Goal: Book appointment/travel/reservation

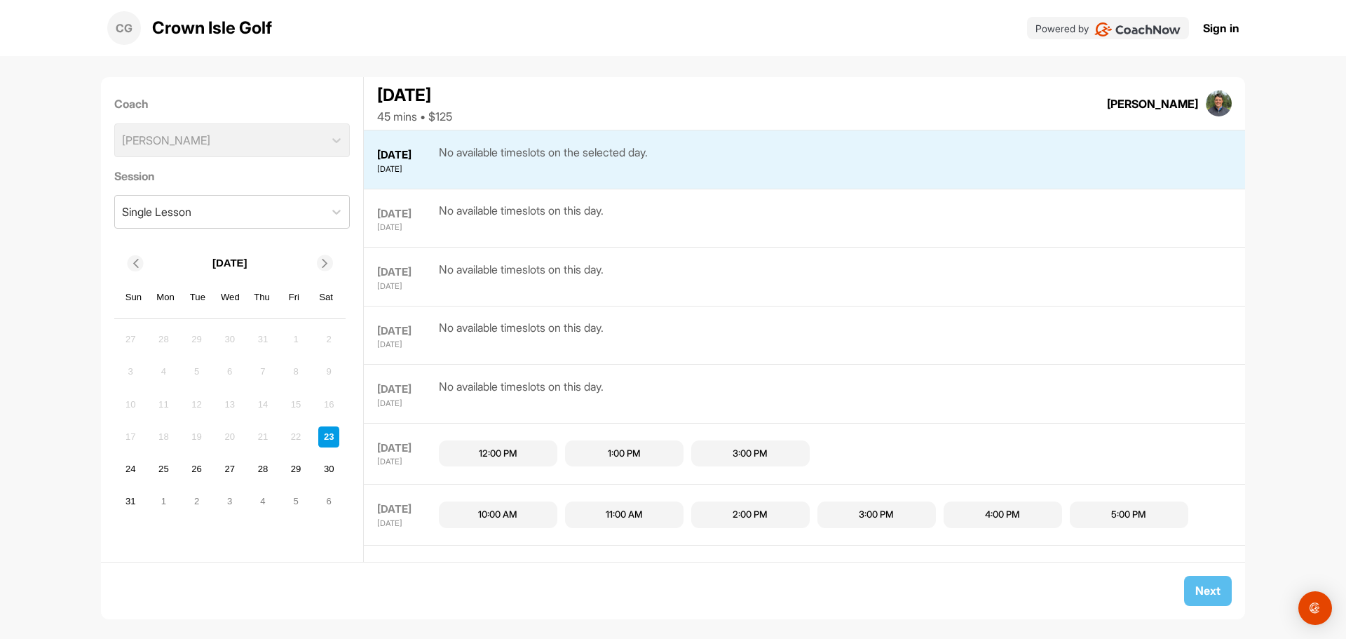
click at [1244, 18] on div "CG Crown Isle Golf Powered by Sign in" at bounding box center [673, 28] width 1346 height 56
click at [1227, 29] on link "Sign in" at bounding box center [1221, 28] width 36 height 17
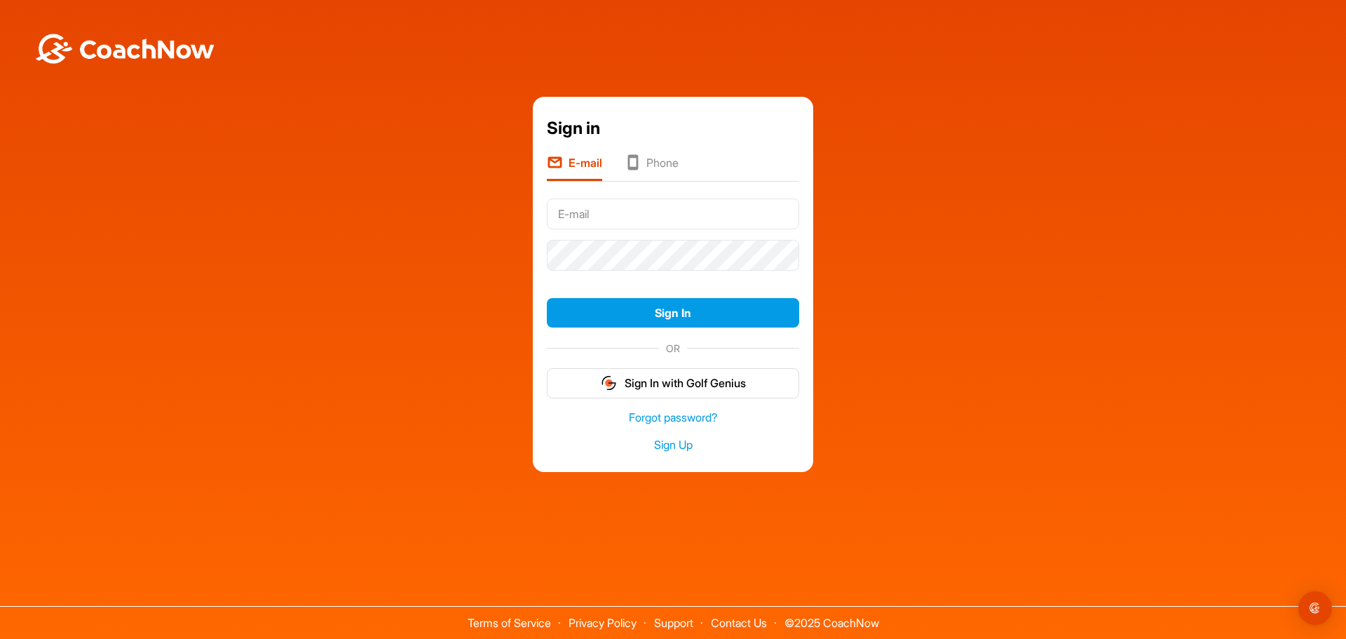
click at [642, 210] on input "text" at bounding box center [673, 213] width 252 height 31
type input "[EMAIL_ADDRESS][DOMAIN_NAME]"
click at [547, 298] on button "Sign In" at bounding box center [673, 313] width 252 height 30
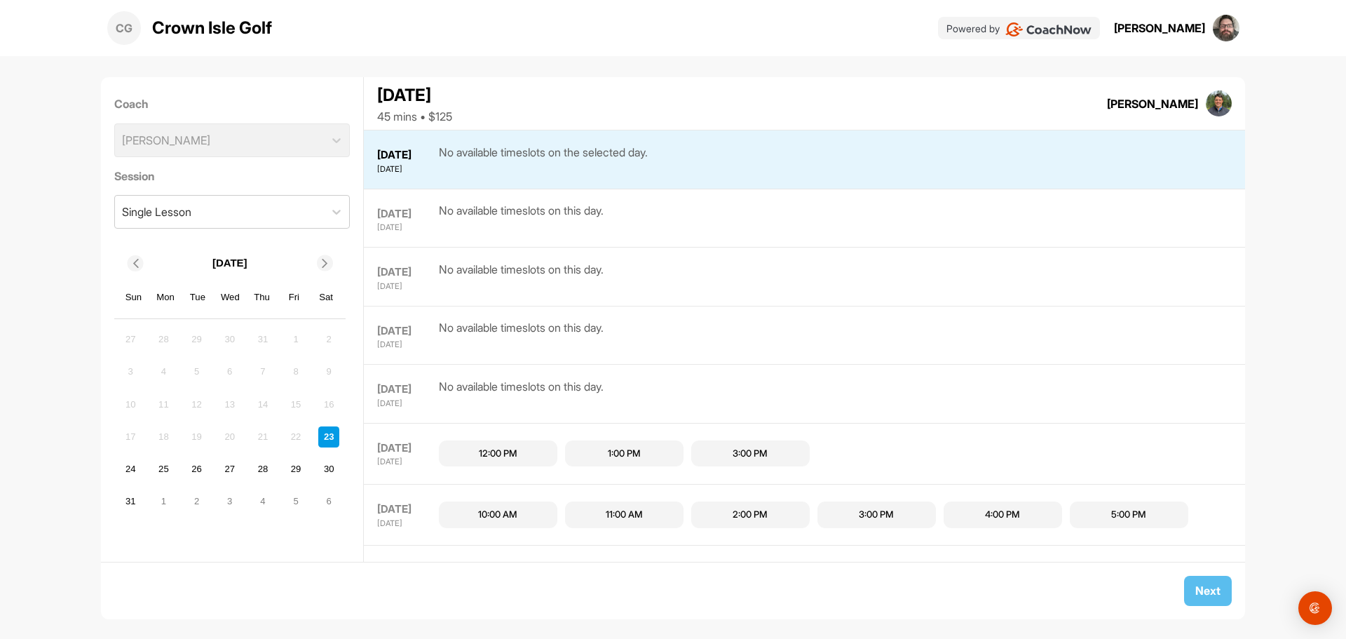
click at [1198, 25] on div "Rob Stuve" at bounding box center [1159, 28] width 91 height 17
click at [1189, 29] on div "Rob Stuve" at bounding box center [1159, 28] width 91 height 17
click at [122, 28] on div "CG" at bounding box center [124, 28] width 34 height 34
click at [1221, 29] on img at bounding box center [1226, 28] width 27 height 27
click at [1192, 32] on div "Rob Stuve" at bounding box center [1159, 28] width 91 height 17
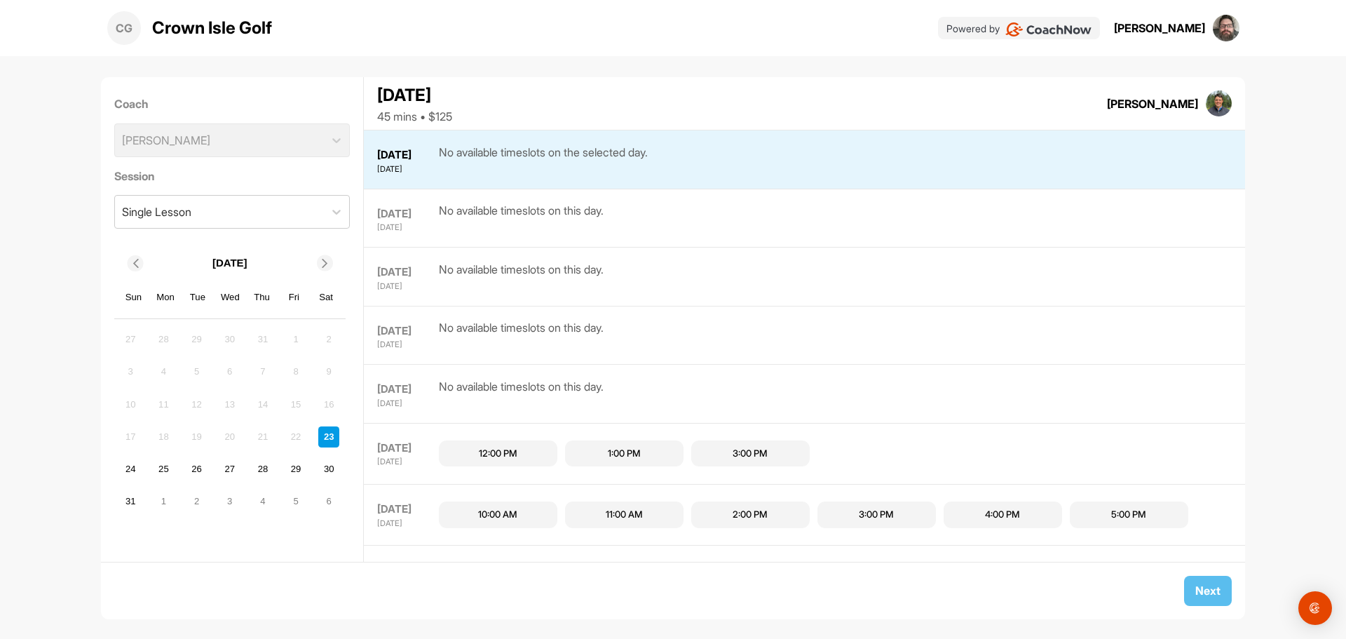
click at [1181, 31] on div "Rob Stuve" at bounding box center [1159, 28] width 91 height 17
click at [304, 205] on div "Single Lesson" at bounding box center [220, 212] width 210 height 32
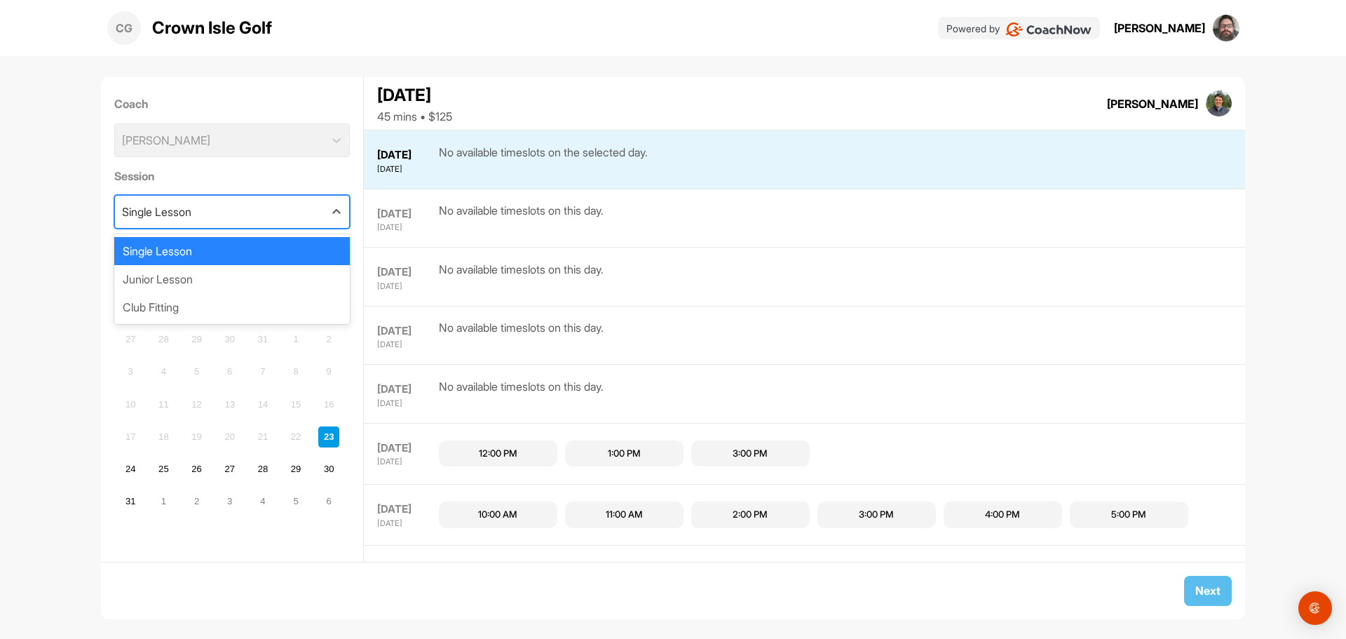
click at [304, 207] on div "Single Lesson" at bounding box center [220, 212] width 210 height 32
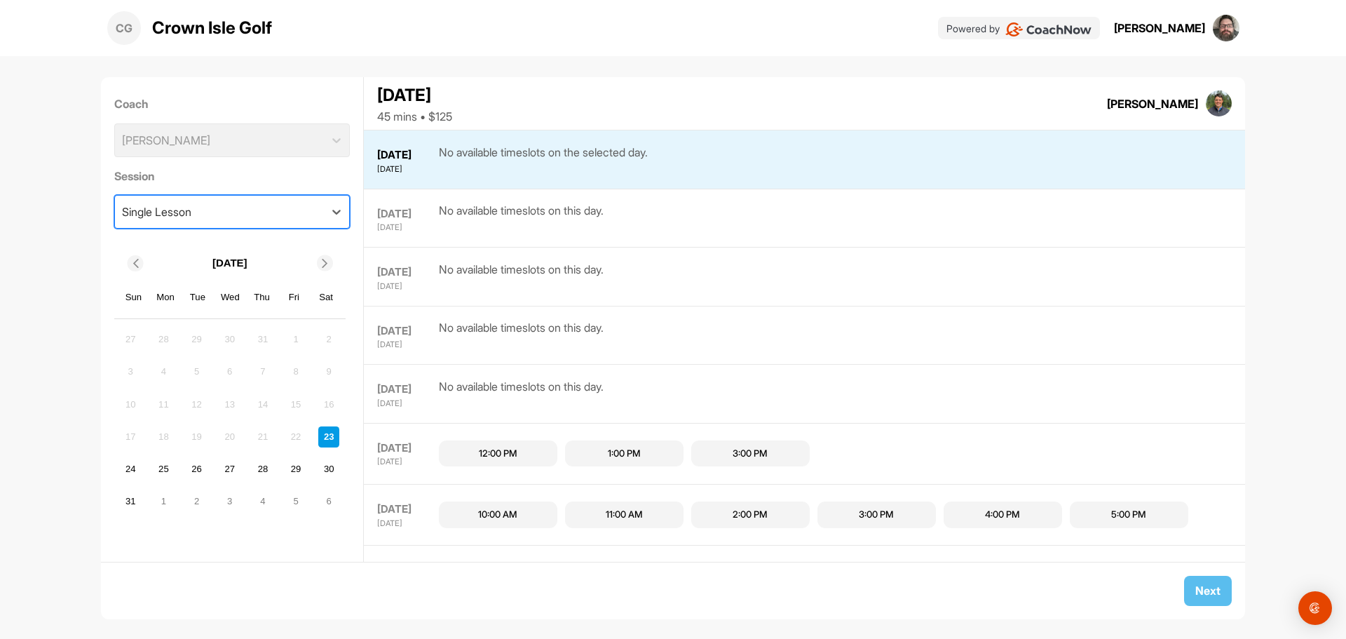
click at [1210, 29] on div "Rob Stuve" at bounding box center [1177, 28] width 126 height 27
click at [1195, 29] on div "Rob Stuve" at bounding box center [1159, 28] width 91 height 17
click at [1187, 27] on div "Rob Stuve" at bounding box center [1159, 28] width 91 height 17
drag, startPoint x: 1187, startPoint y: 27, endPoint x: 1226, endPoint y: 29, distance: 38.6
click at [1187, 26] on div "Rob Stuve" at bounding box center [1159, 28] width 91 height 17
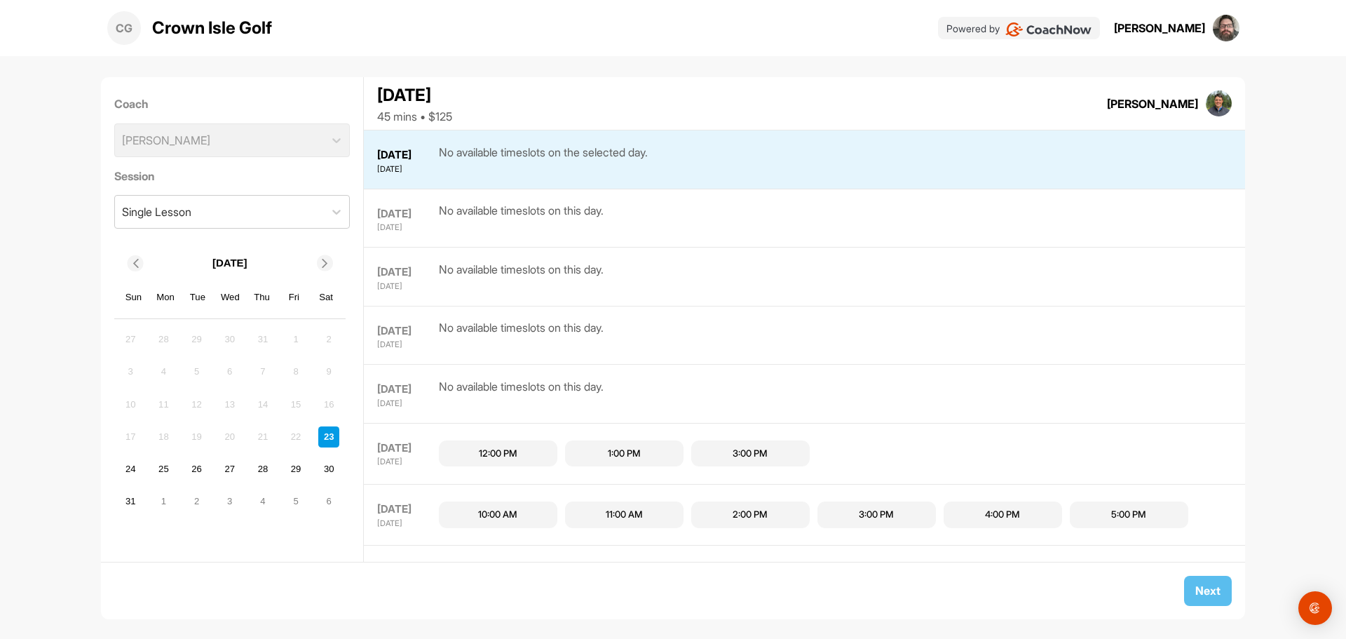
click at [1226, 29] on img at bounding box center [1226, 28] width 27 height 27
drag, startPoint x: 1226, startPoint y: 29, endPoint x: 768, endPoint y: 44, distance: 458.1
click at [1224, 29] on img at bounding box center [1226, 28] width 27 height 27
click at [309, 113] on div "Coach Adrien Wright" at bounding box center [232, 126] width 236 height 72
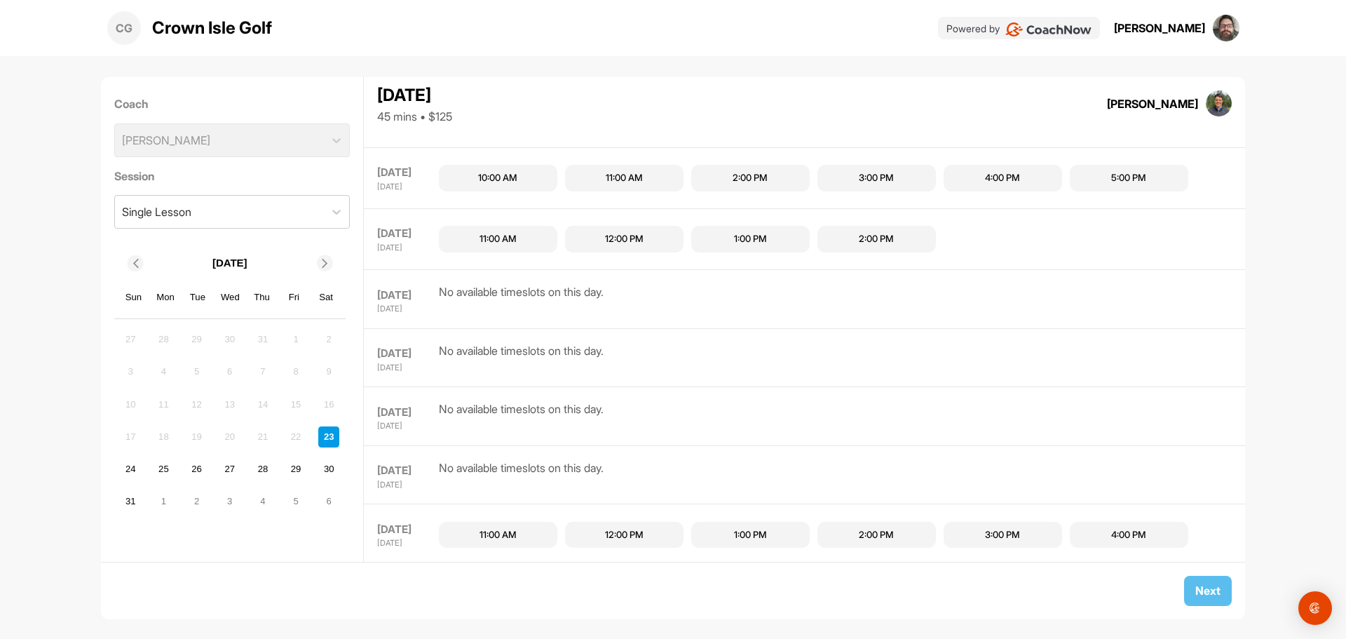
scroll to position [468, 0]
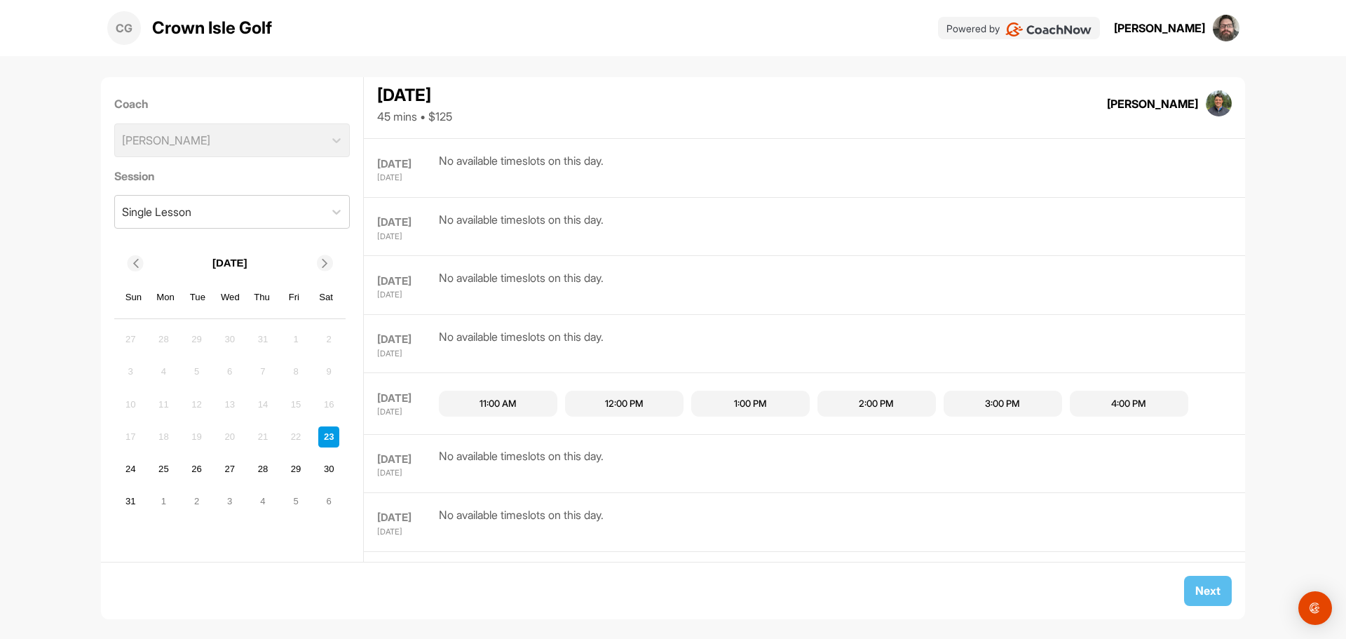
click at [1135, 412] on div "4:00 PM" at bounding box center [1129, 404] width 119 height 27
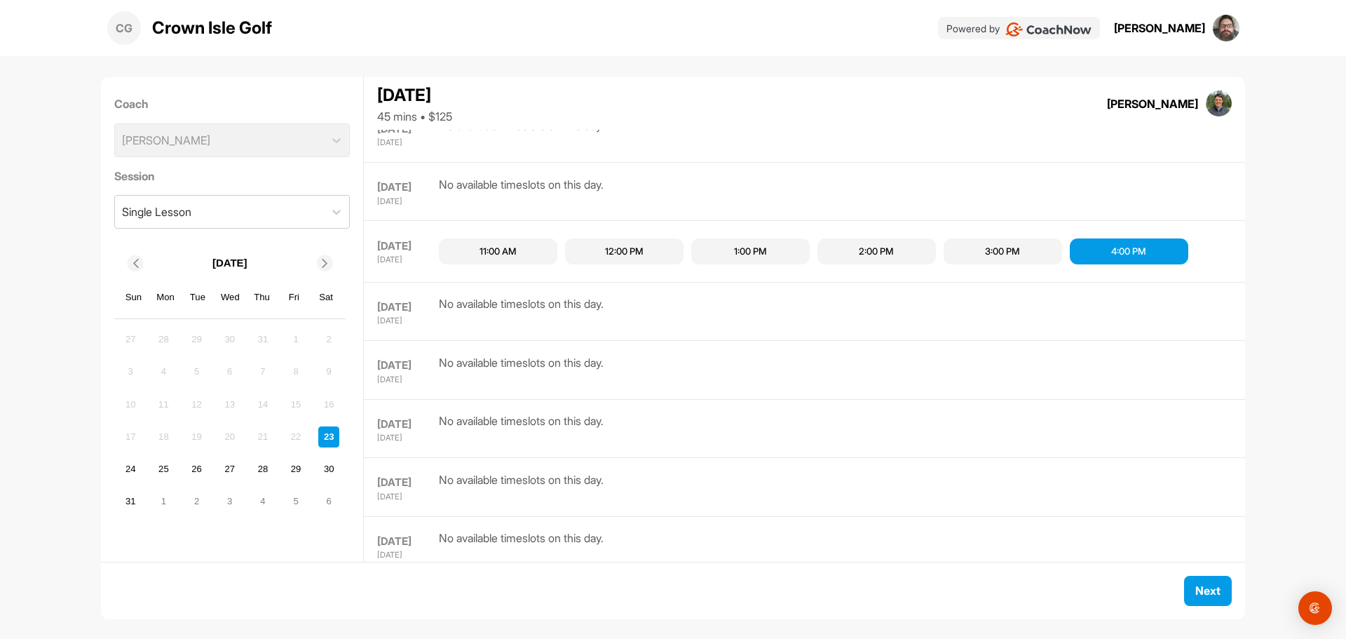
scroll to position [614, 0]
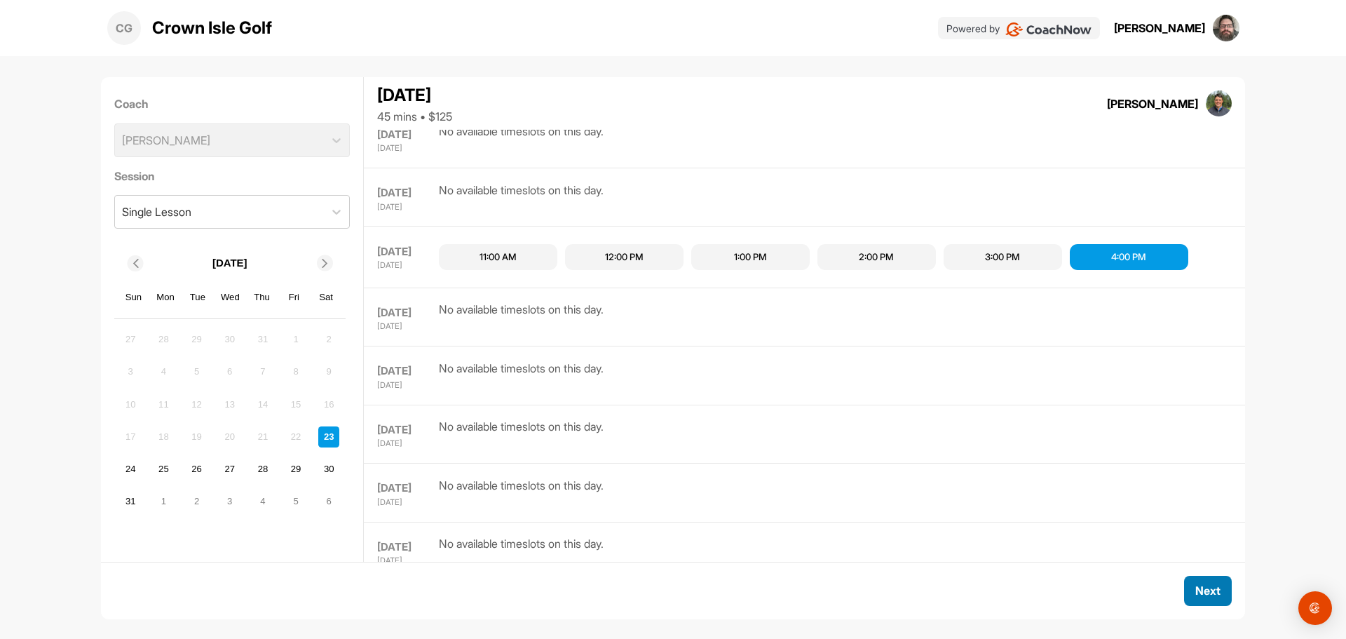
click at [1210, 585] on button "Next" at bounding box center [1208, 591] width 48 height 30
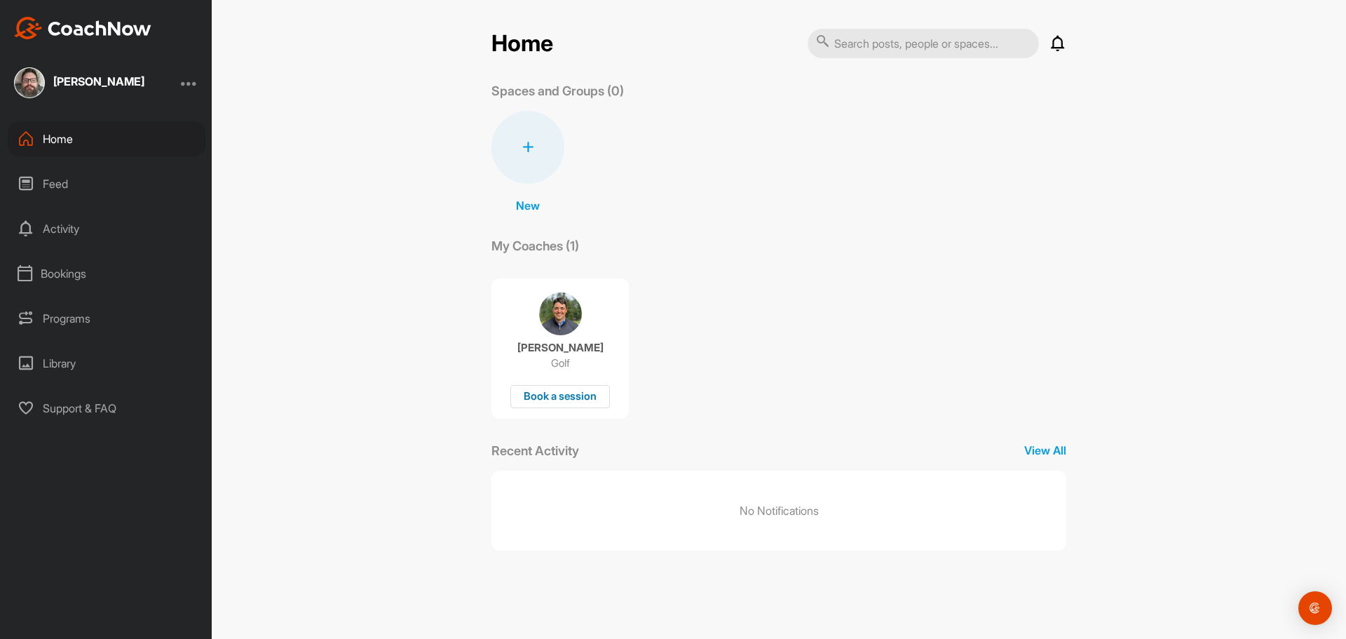
click at [562, 398] on div "Book a session" at bounding box center [560, 396] width 100 height 23
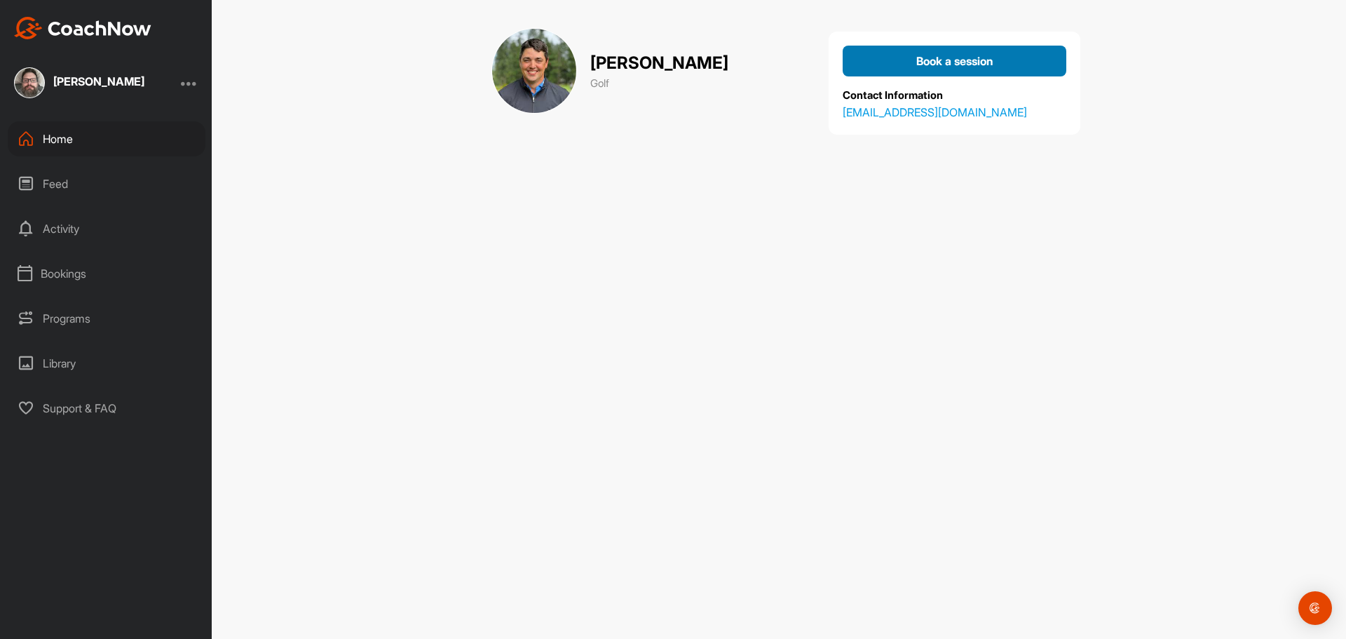
click at [973, 50] on button "Book a session" at bounding box center [955, 61] width 224 height 31
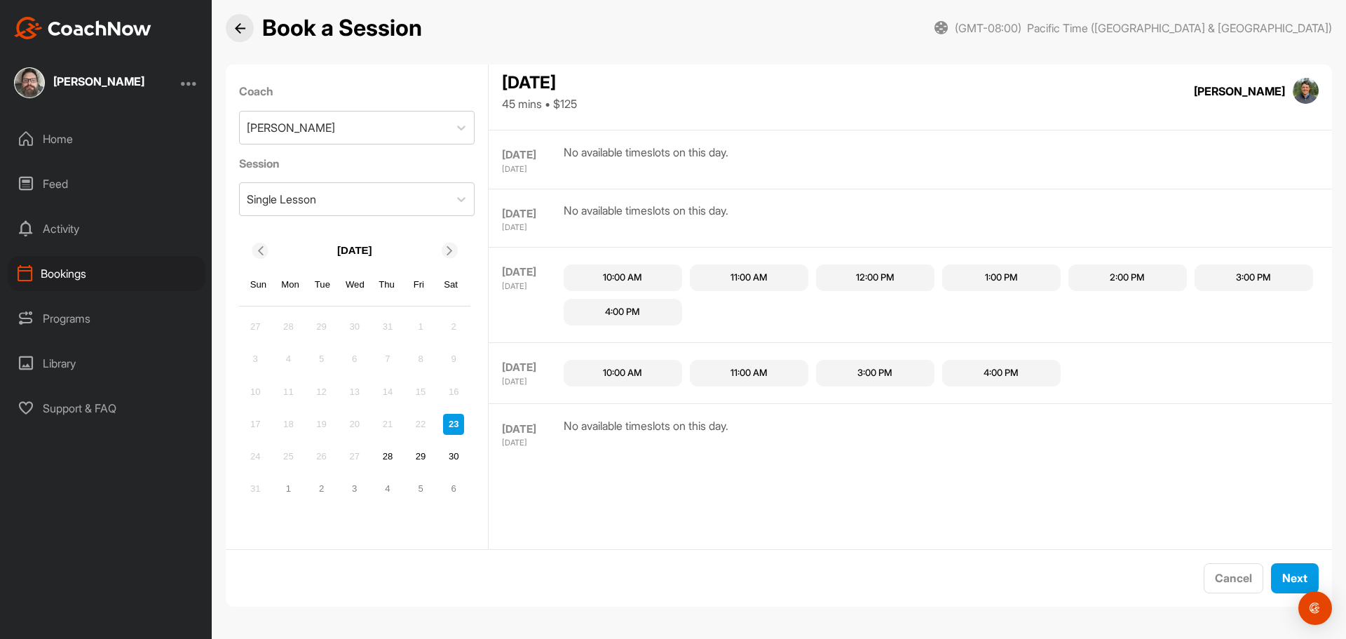
scroll to position [1052, 0]
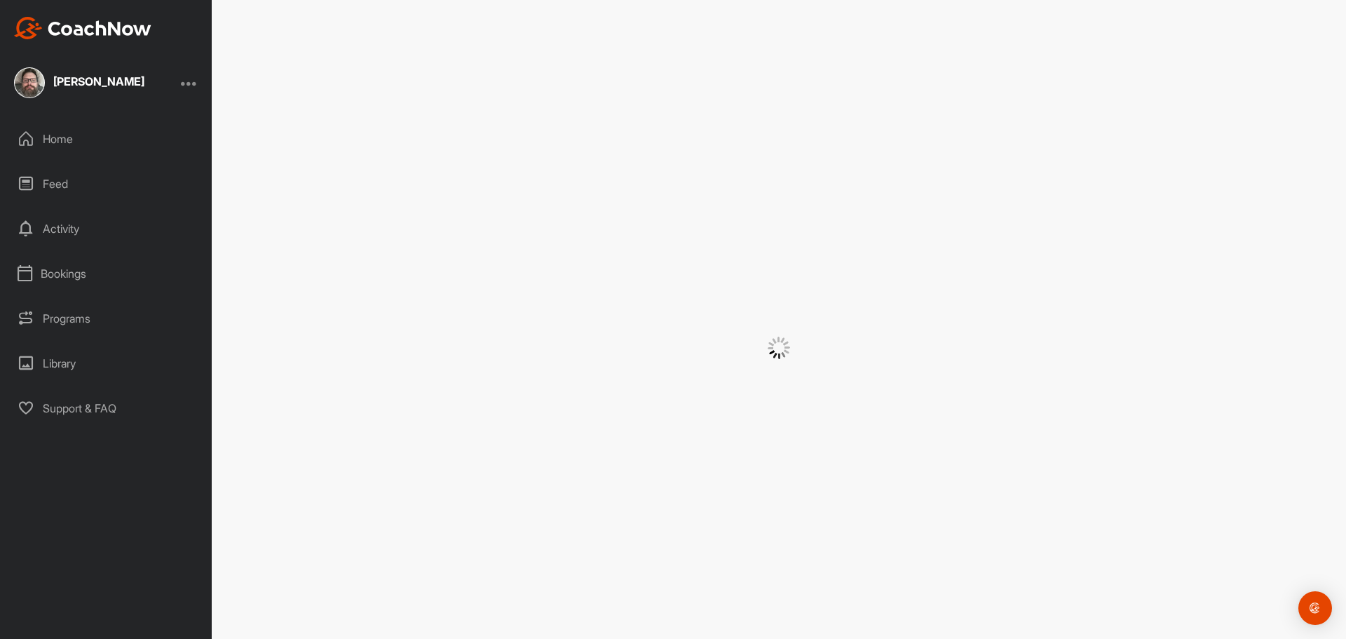
click at [76, 257] on div "Bookings" at bounding box center [107, 273] width 198 height 35
click at [76, 273] on div "Bookings" at bounding box center [107, 273] width 198 height 35
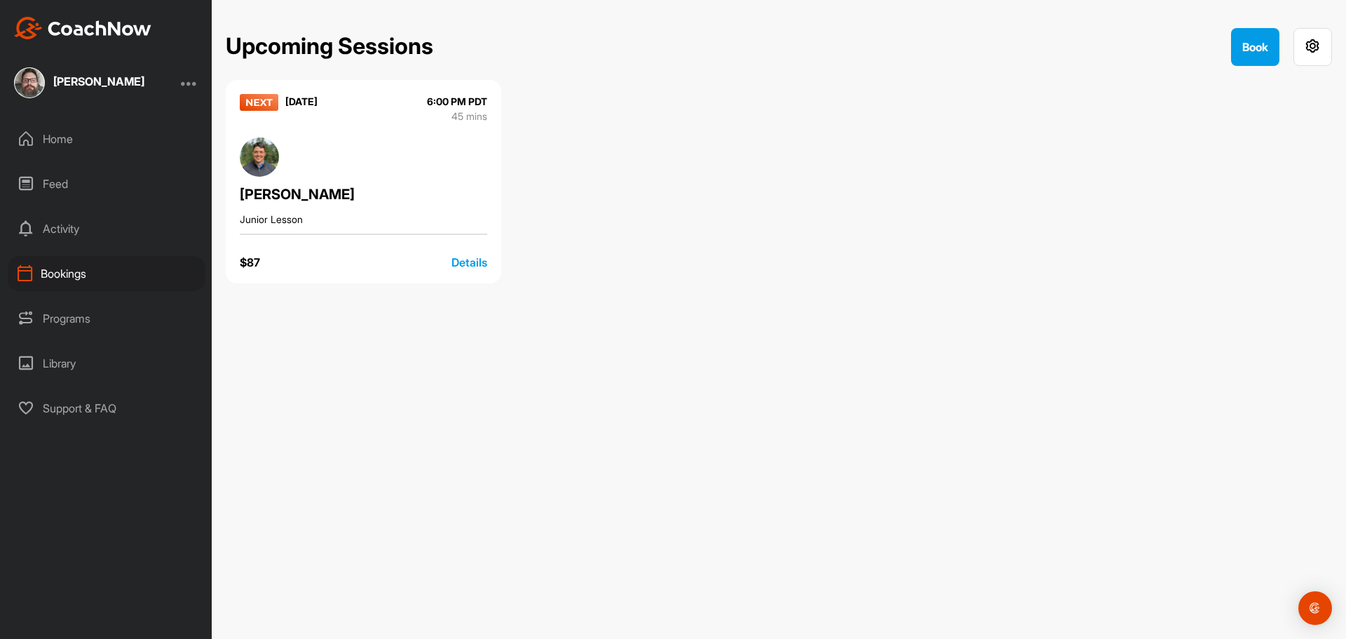
click at [376, 152] on div "Adrien Wright Junior Lesson" at bounding box center [364, 181] width 248 height 89
click at [476, 262] on div "Details" at bounding box center [470, 262] width 36 height 17
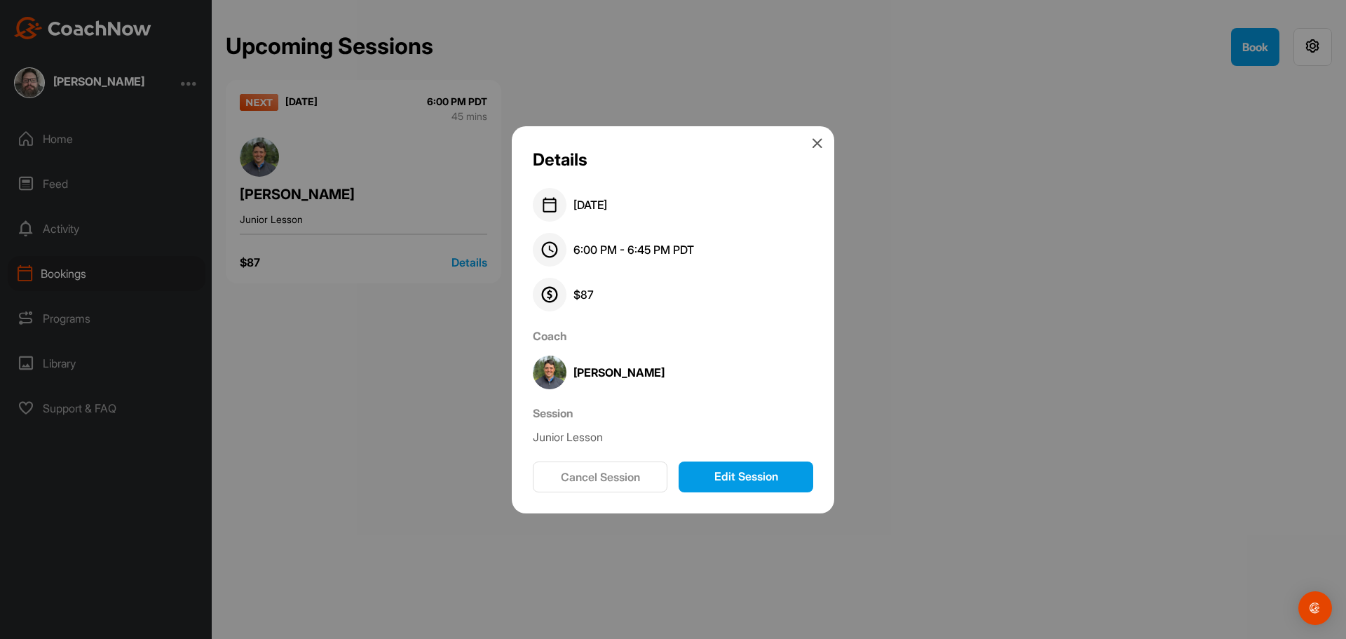
click at [818, 147] on icon at bounding box center [817, 142] width 11 height 11
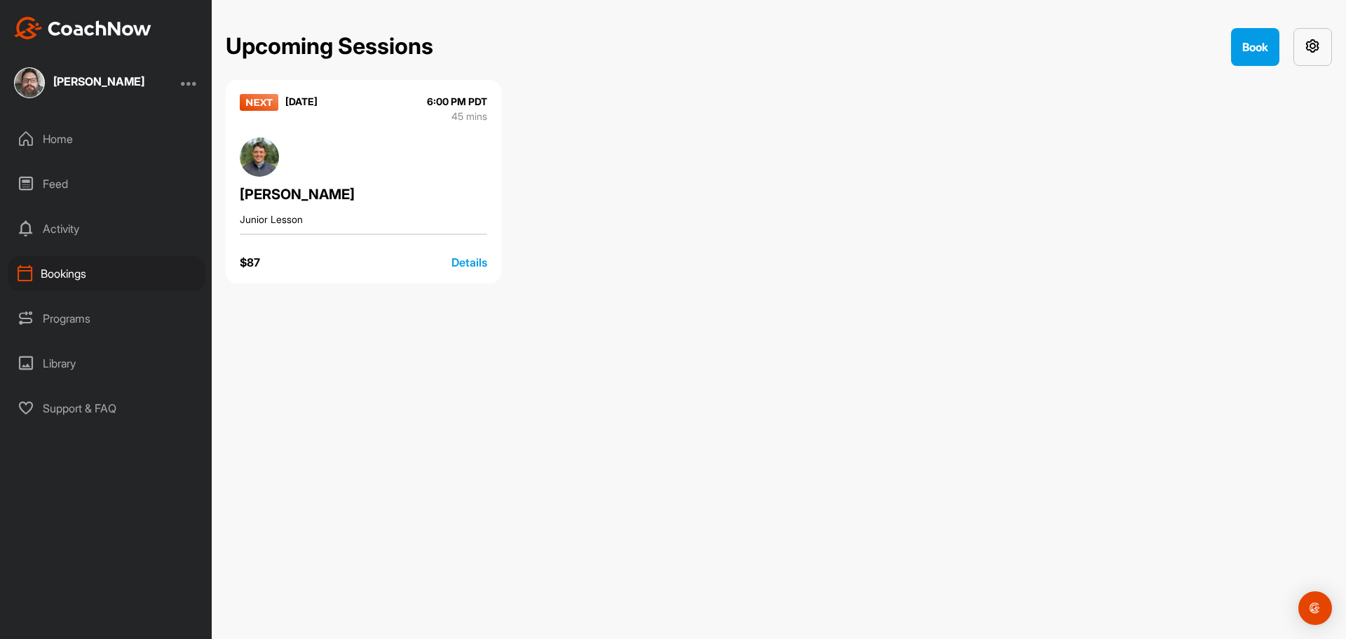
click at [1306, 53] on button "button" at bounding box center [1313, 47] width 39 height 38
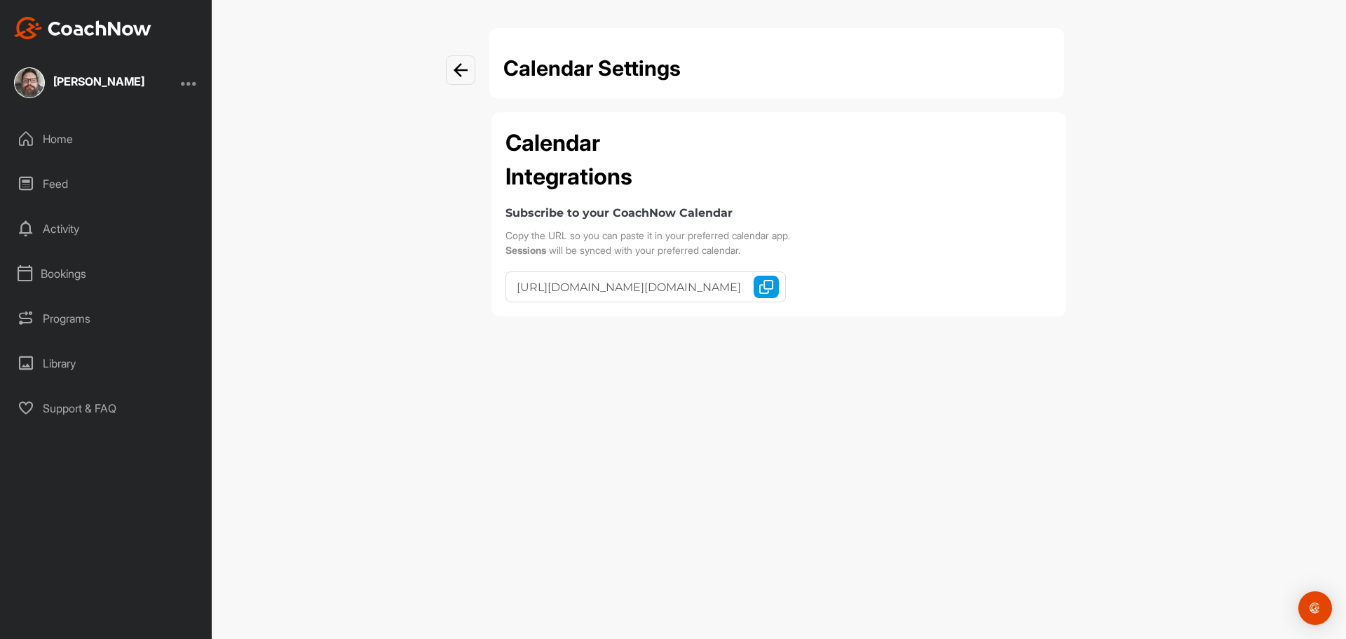
type input "webcal://cal.coachnow.io/api/v2/student_profiles/904326a863cbfea55324011142/cal…"
click at [461, 62] on div at bounding box center [460, 69] width 29 height 29
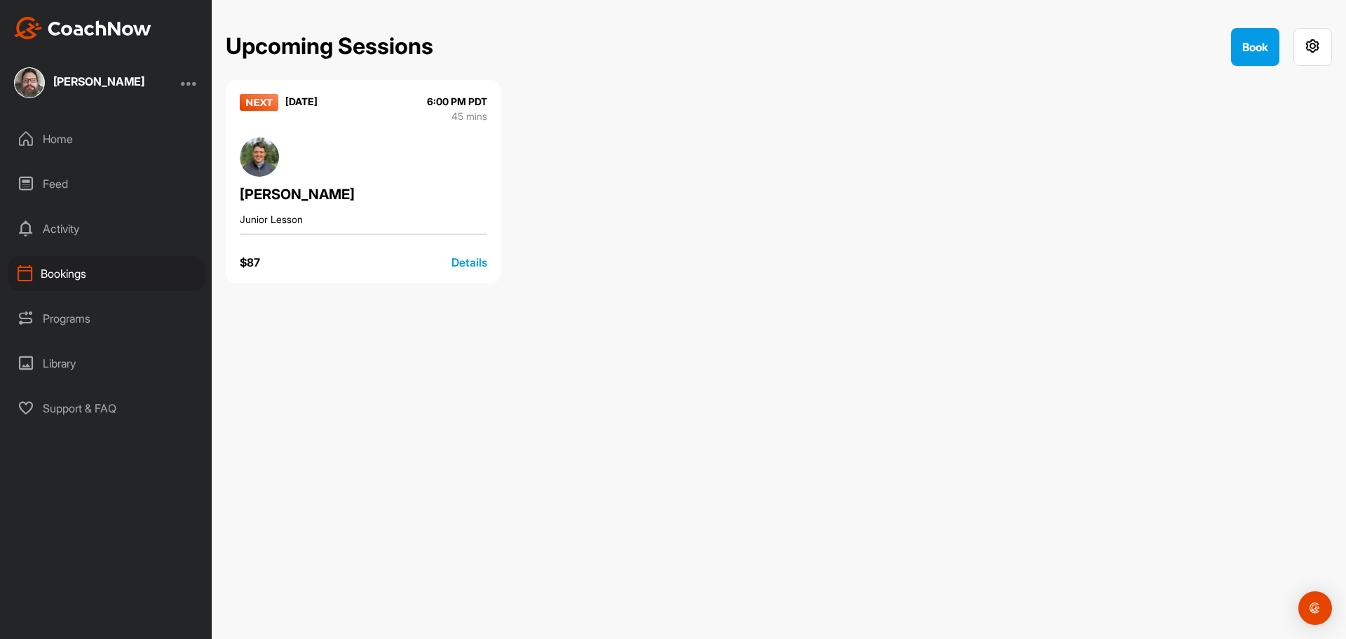
click at [75, 221] on div "Activity" at bounding box center [107, 228] width 198 height 35
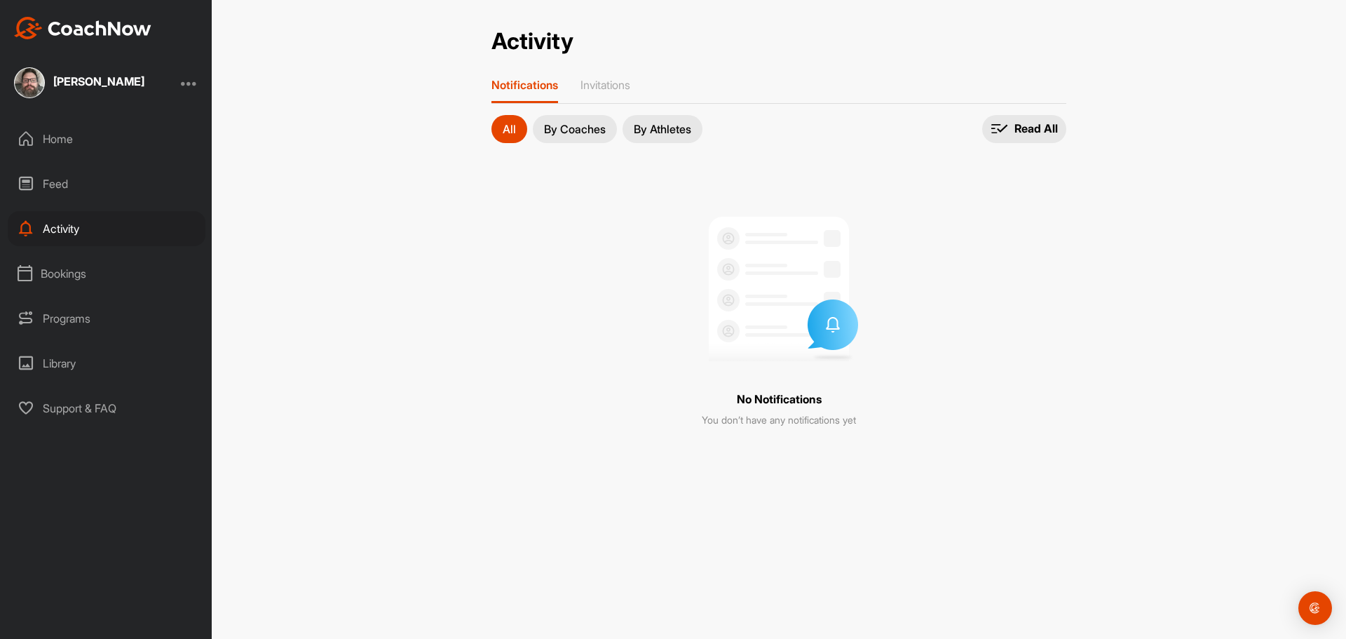
click at [597, 124] on p "By Coaches" at bounding box center [575, 128] width 62 height 11
click at [648, 133] on p "By Athletes" at bounding box center [662, 128] width 57 height 11
click at [497, 132] on button "All" at bounding box center [510, 129] width 36 height 28
click at [101, 284] on div "Bookings" at bounding box center [107, 273] width 198 height 35
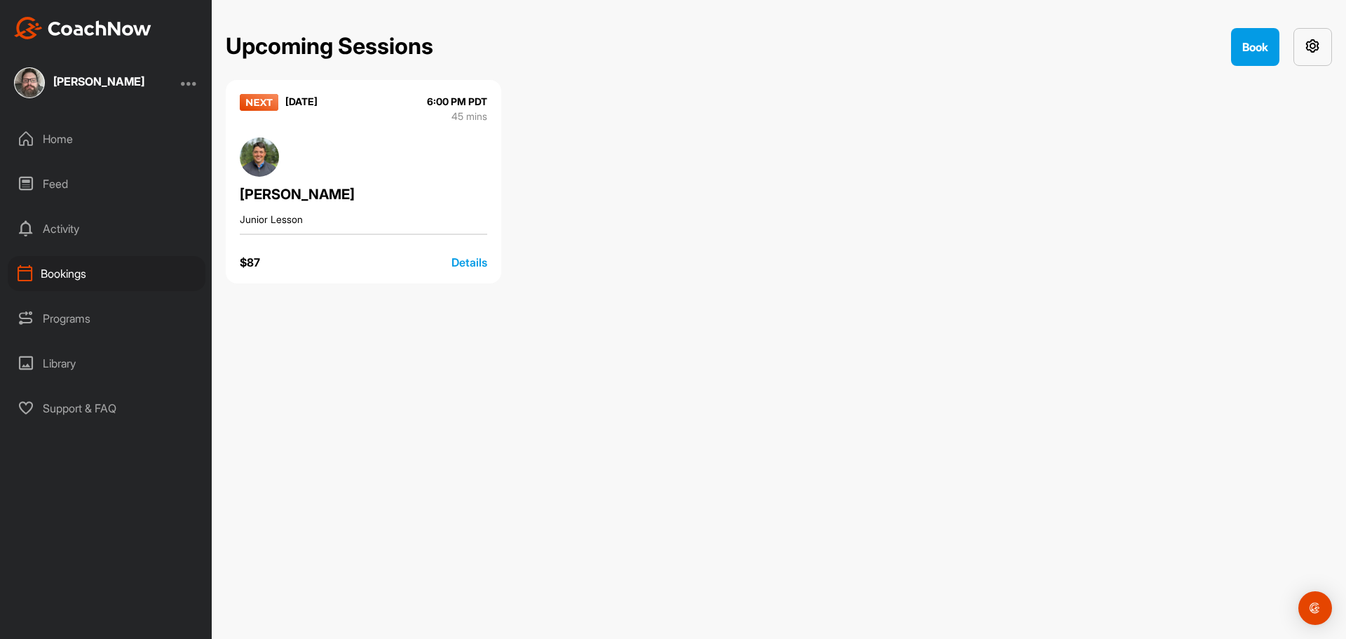
click at [1309, 28] on button "button" at bounding box center [1313, 47] width 39 height 38
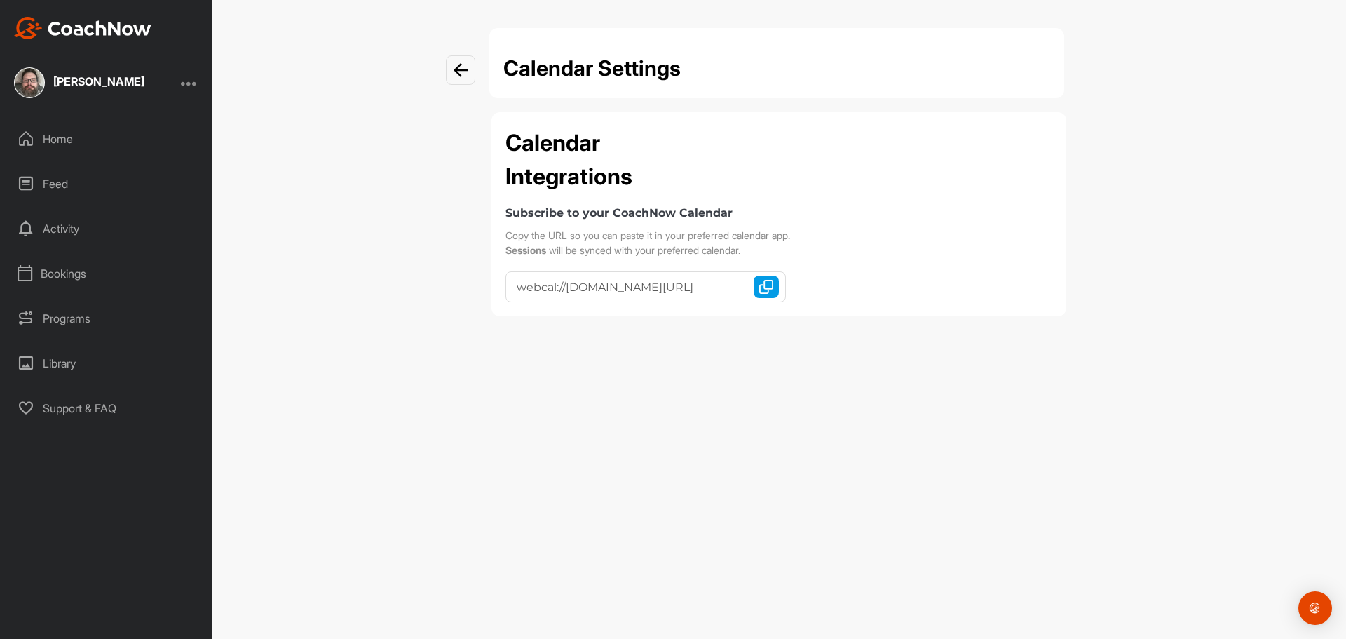
click at [466, 74] on img at bounding box center [461, 70] width 14 height 14
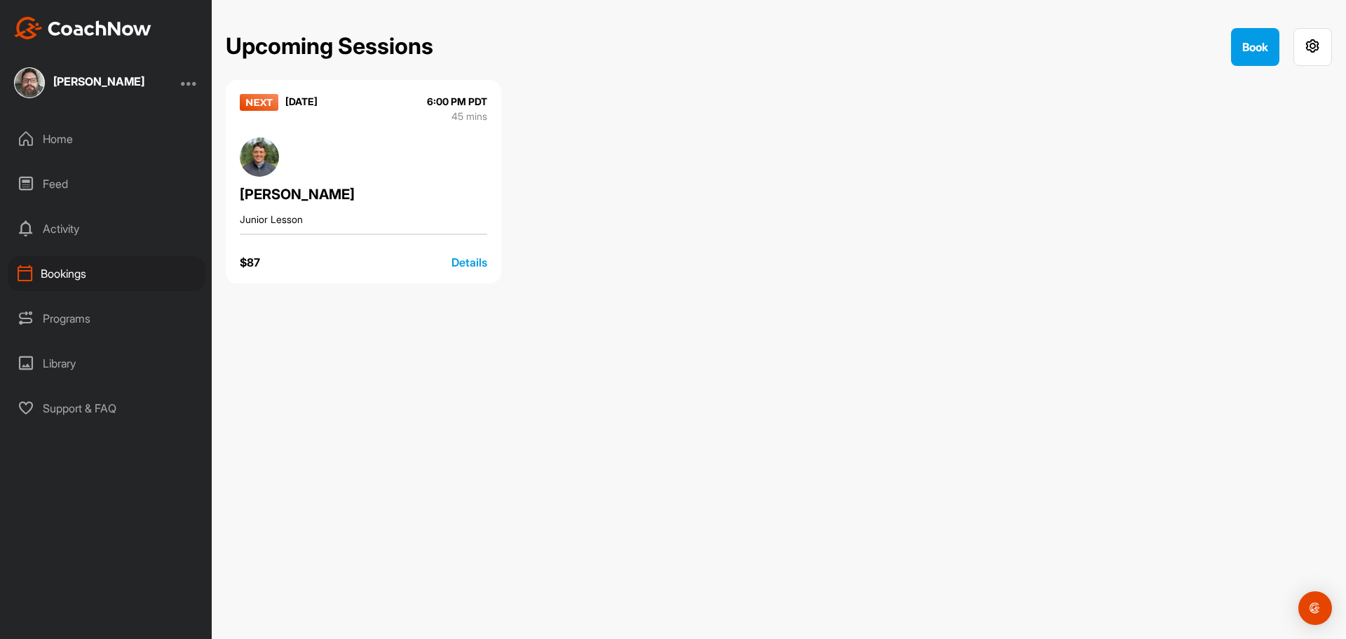
click at [48, 183] on div "Feed" at bounding box center [107, 183] width 198 height 35
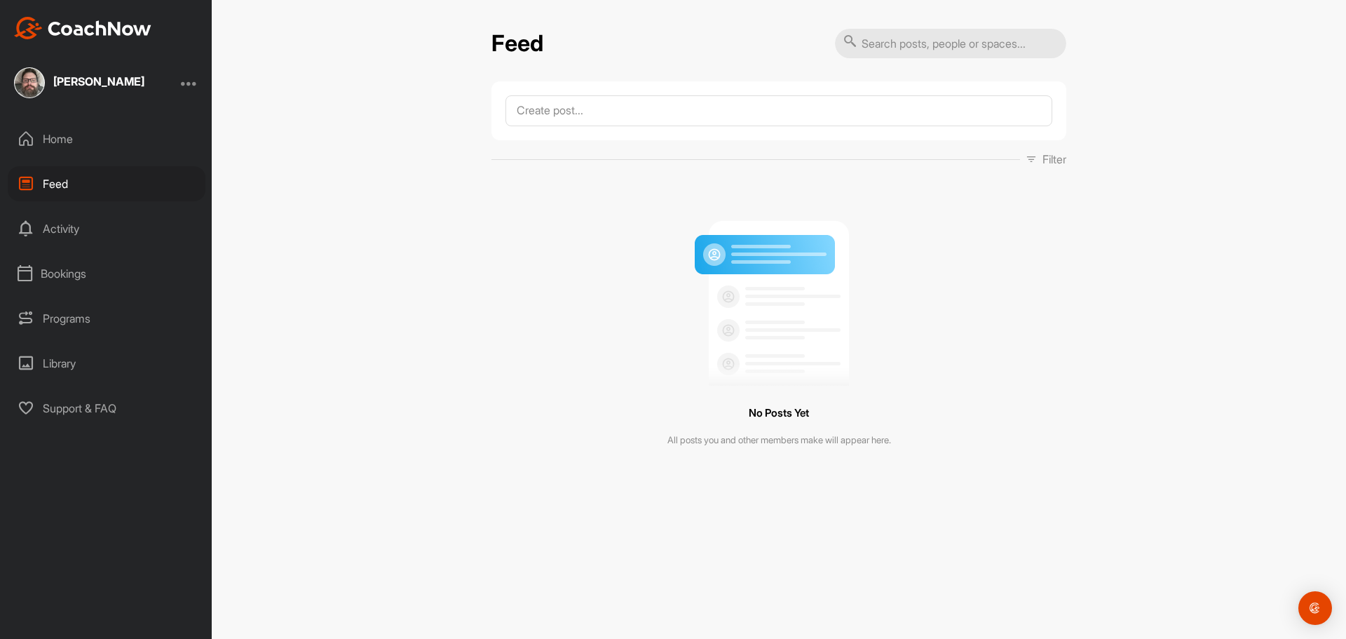
click at [80, 149] on div "Home" at bounding box center [107, 138] width 198 height 35
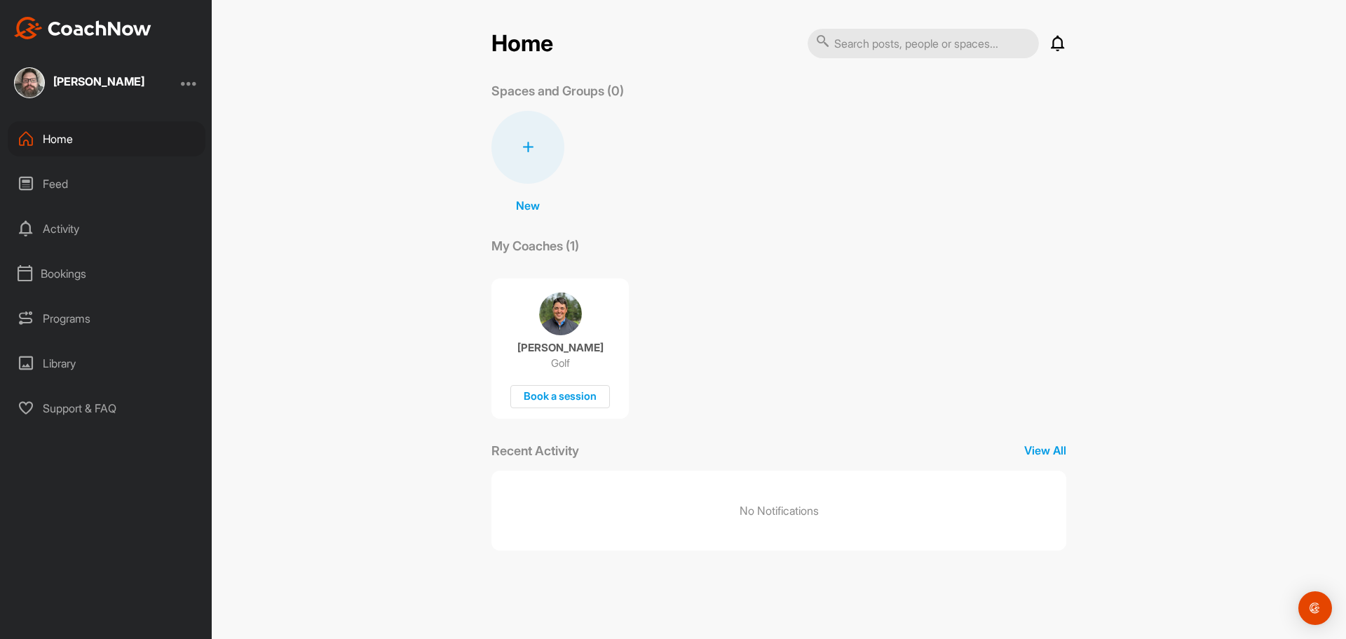
click at [72, 329] on div "Programs" at bounding box center [107, 318] width 198 height 35
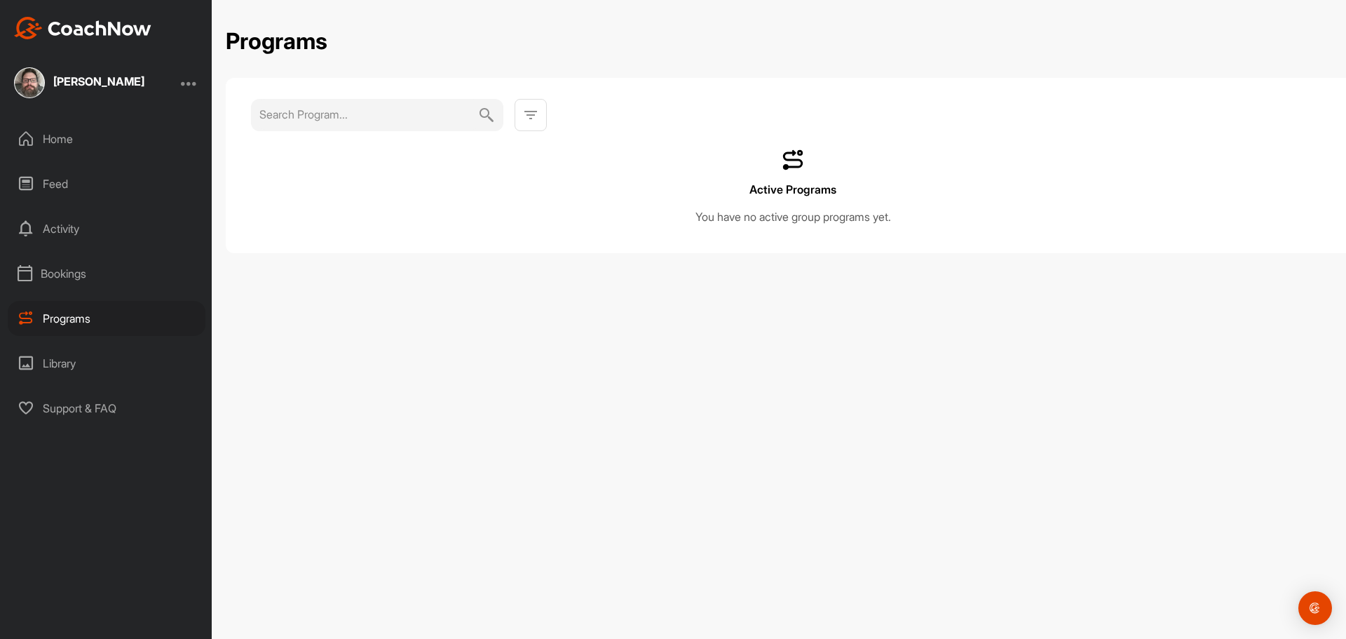
click at [74, 269] on div "Bookings" at bounding box center [107, 273] width 198 height 35
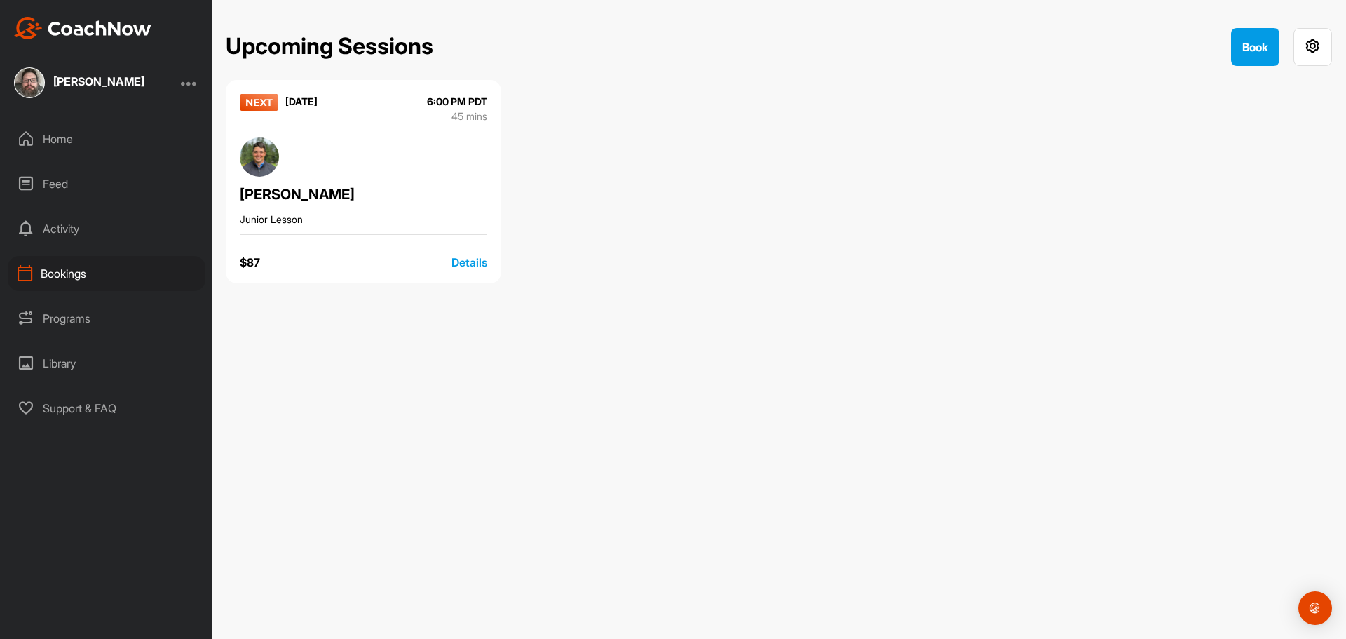
click at [74, 229] on div "Activity" at bounding box center [107, 228] width 198 height 35
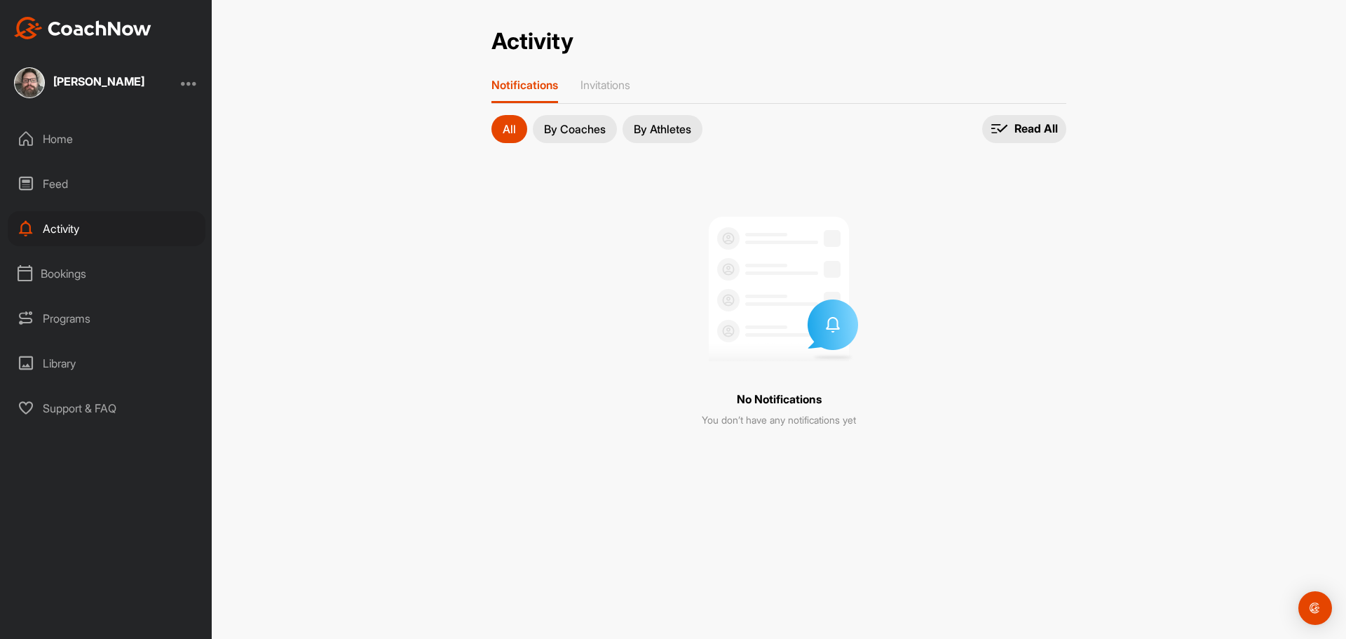
click at [584, 133] on p "By Coaches" at bounding box center [575, 128] width 62 height 11
click at [646, 126] on p "By Athletes" at bounding box center [662, 128] width 57 height 11
click at [613, 95] on div "Invitations" at bounding box center [606, 90] width 50 height 25
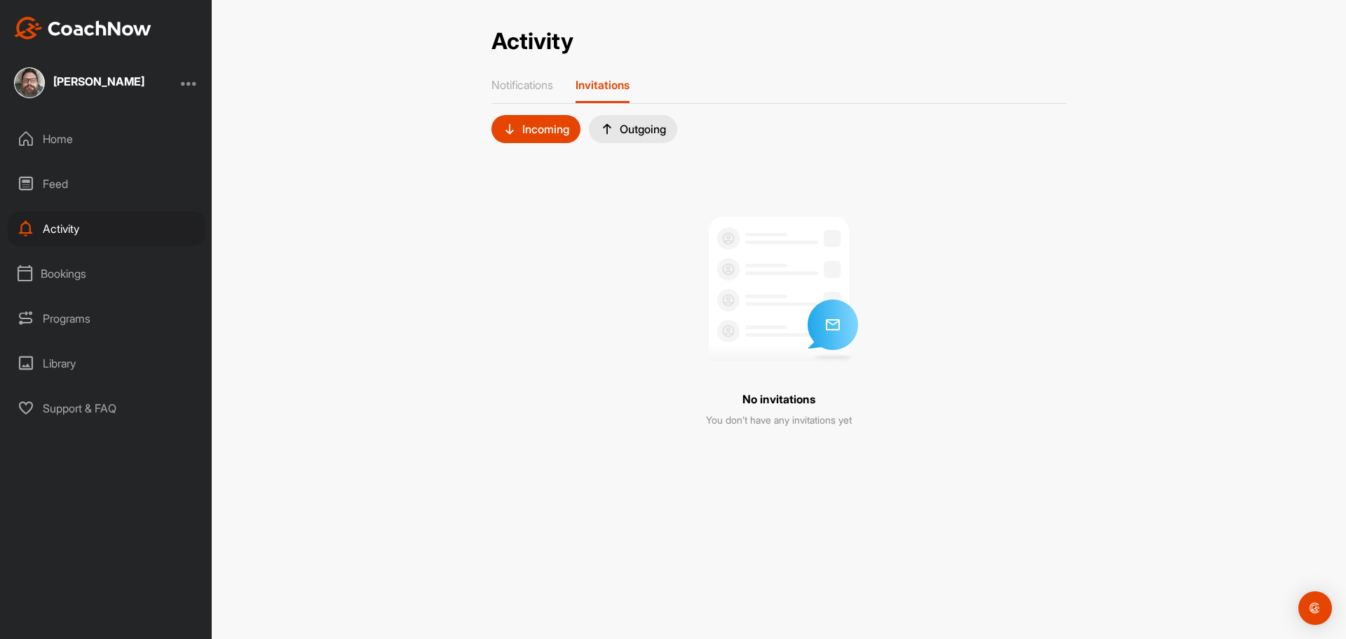
click at [657, 126] on div "Outgoing" at bounding box center [633, 129] width 66 height 14
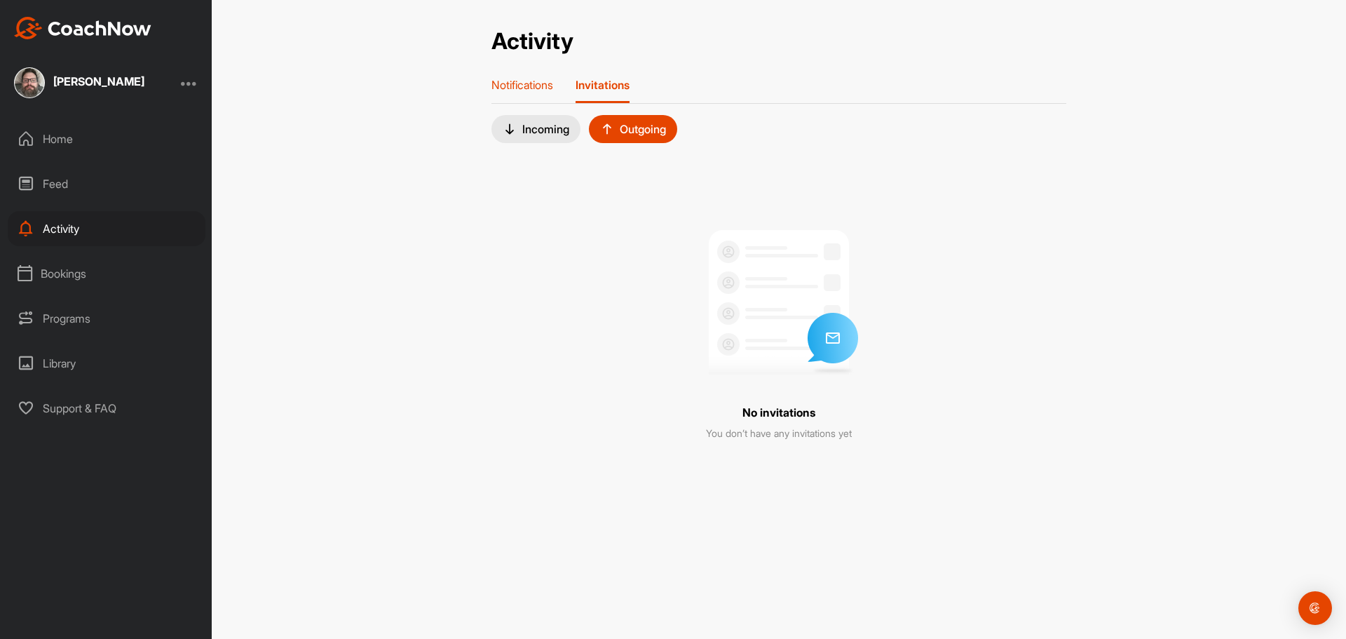
click at [551, 92] on div "Notifications" at bounding box center [523, 90] width 62 height 25
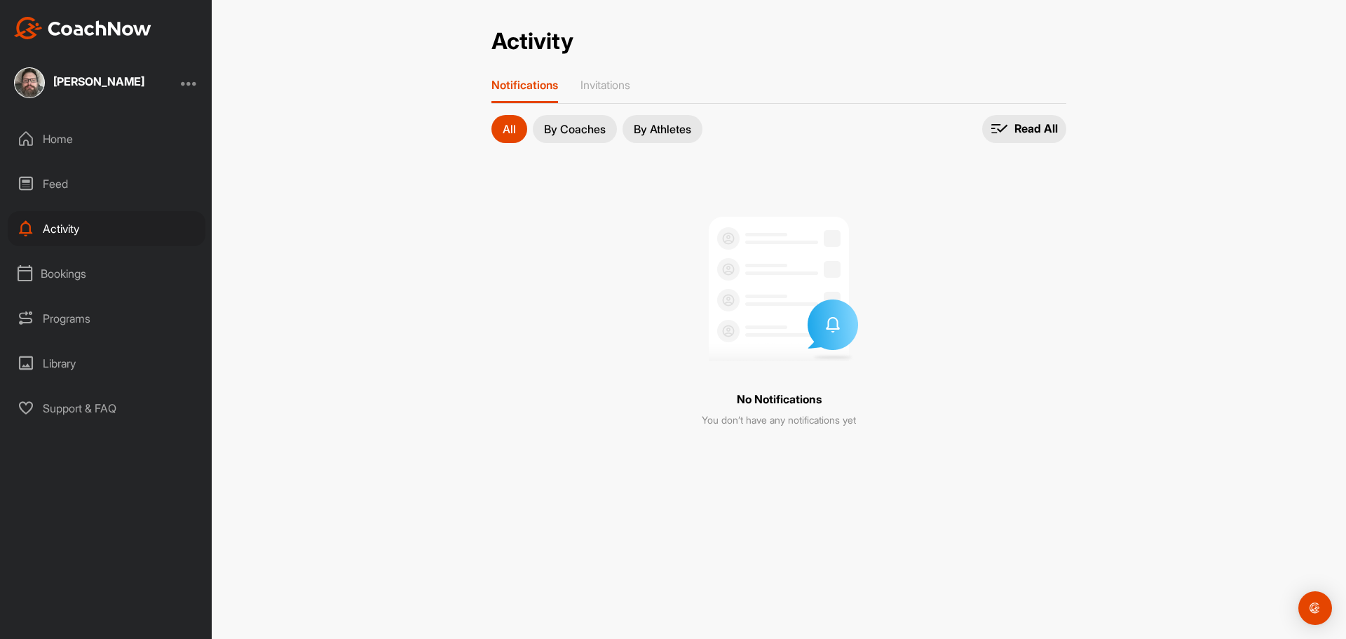
click at [67, 170] on div "Feed" at bounding box center [107, 183] width 198 height 35
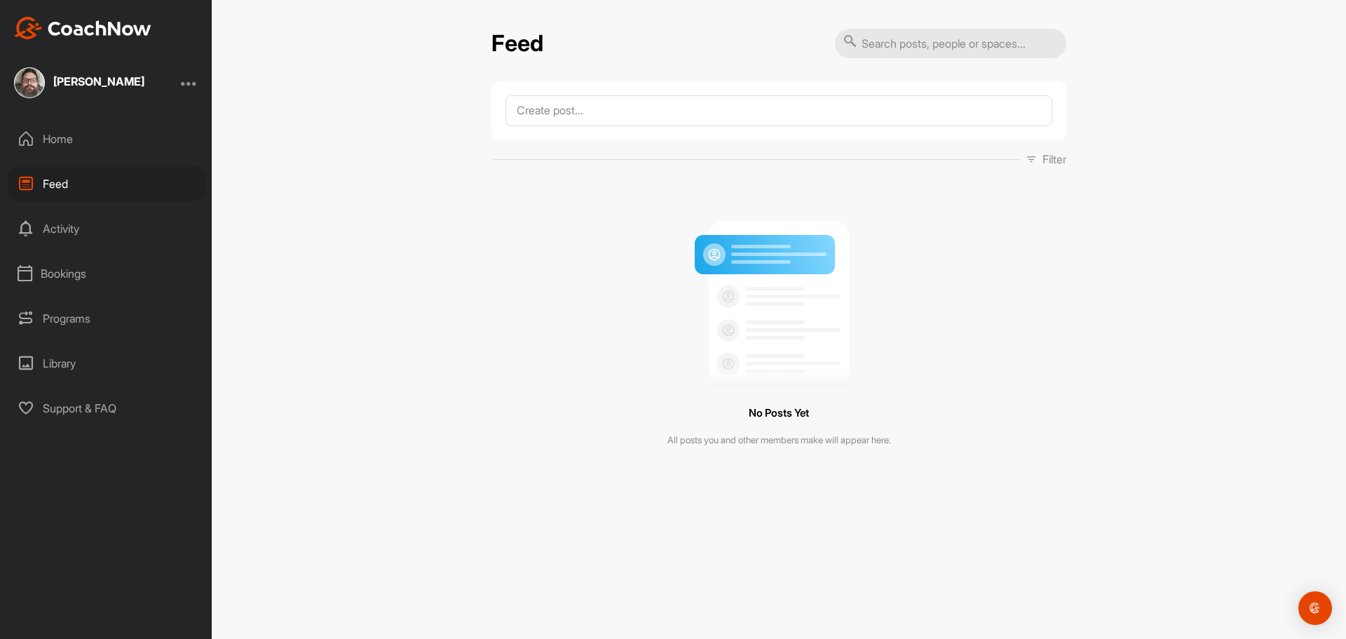
click at [89, 149] on div "Home" at bounding box center [107, 138] width 198 height 35
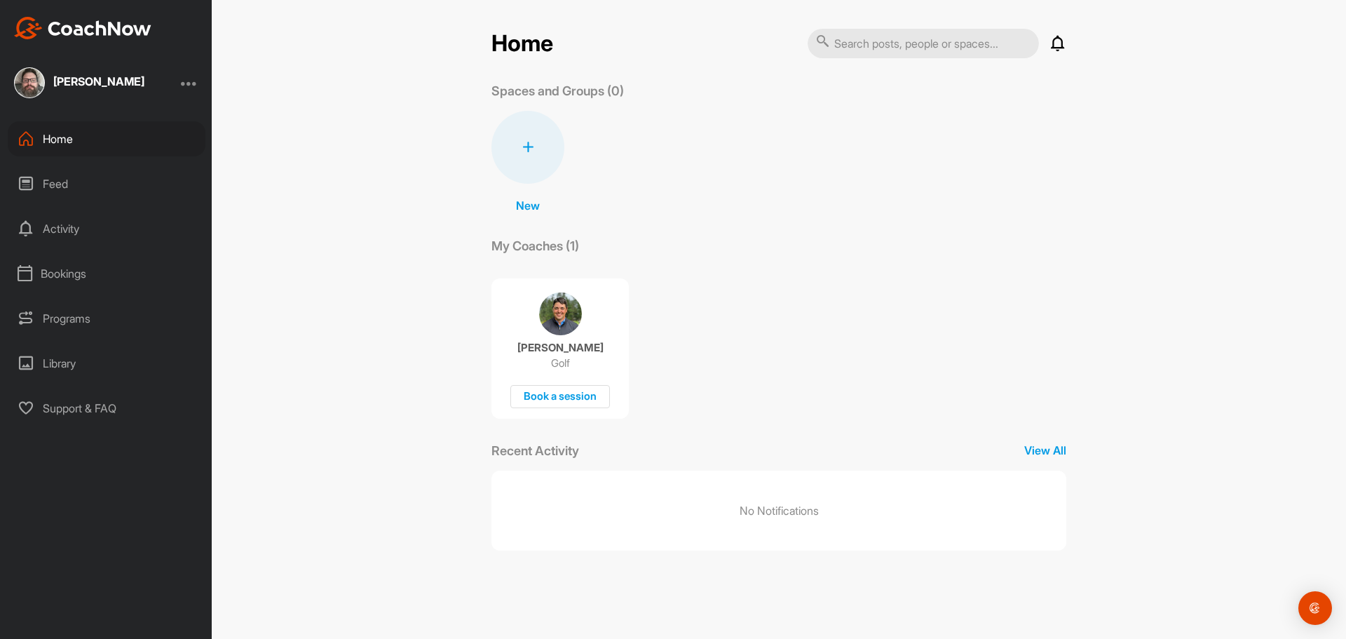
click at [89, 107] on div "Rob Stuve Home Feed Activity Bookings Programs Library Support & FAQ" at bounding box center [106, 319] width 212 height 639
drag, startPoint x: 93, startPoint y: 94, endPoint x: 97, endPoint y: 86, distance: 9.1
click at [96, 89] on div "Rob Stuve" at bounding box center [79, 82] width 130 height 31
click at [97, 86] on div "Rob Stuve" at bounding box center [98, 81] width 91 height 11
drag, startPoint x: 67, startPoint y: 247, endPoint x: 71, endPoint y: 283, distance: 36.0
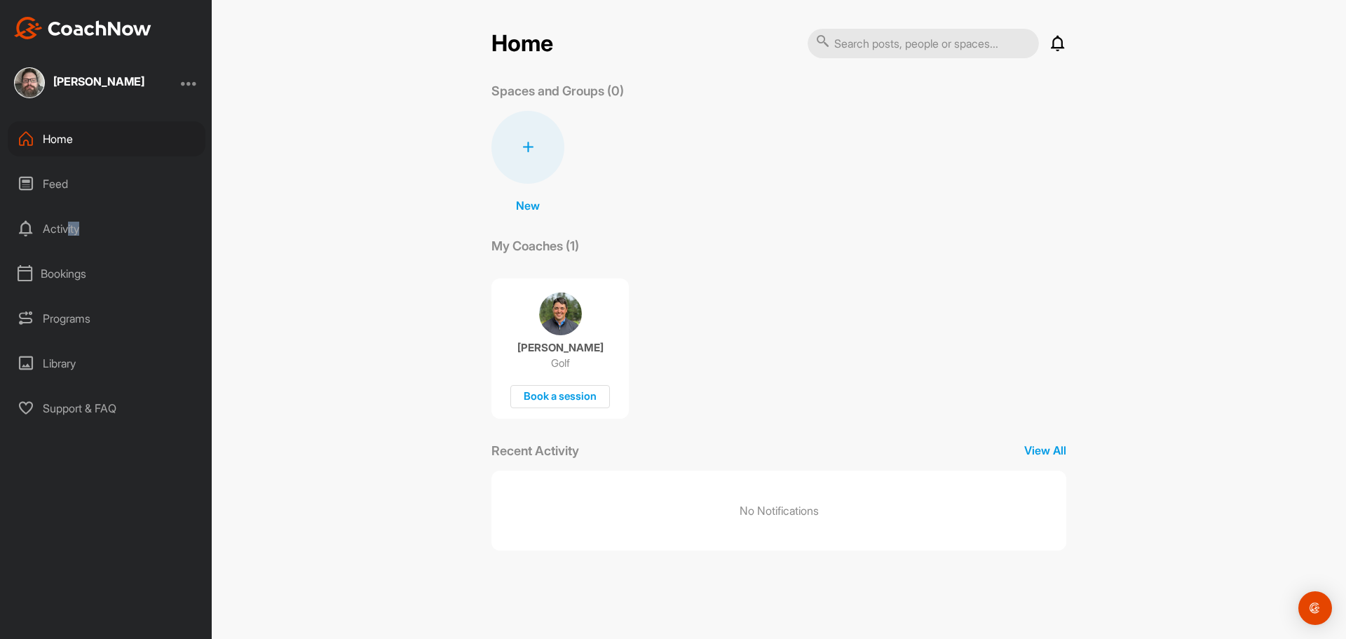
click at [69, 278] on div "Home Feed Activity Bookings Programs Library Support & FAQ" at bounding box center [106, 273] width 212 height 304
click at [71, 283] on div "Bookings" at bounding box center [107, 273] width 198 height 35
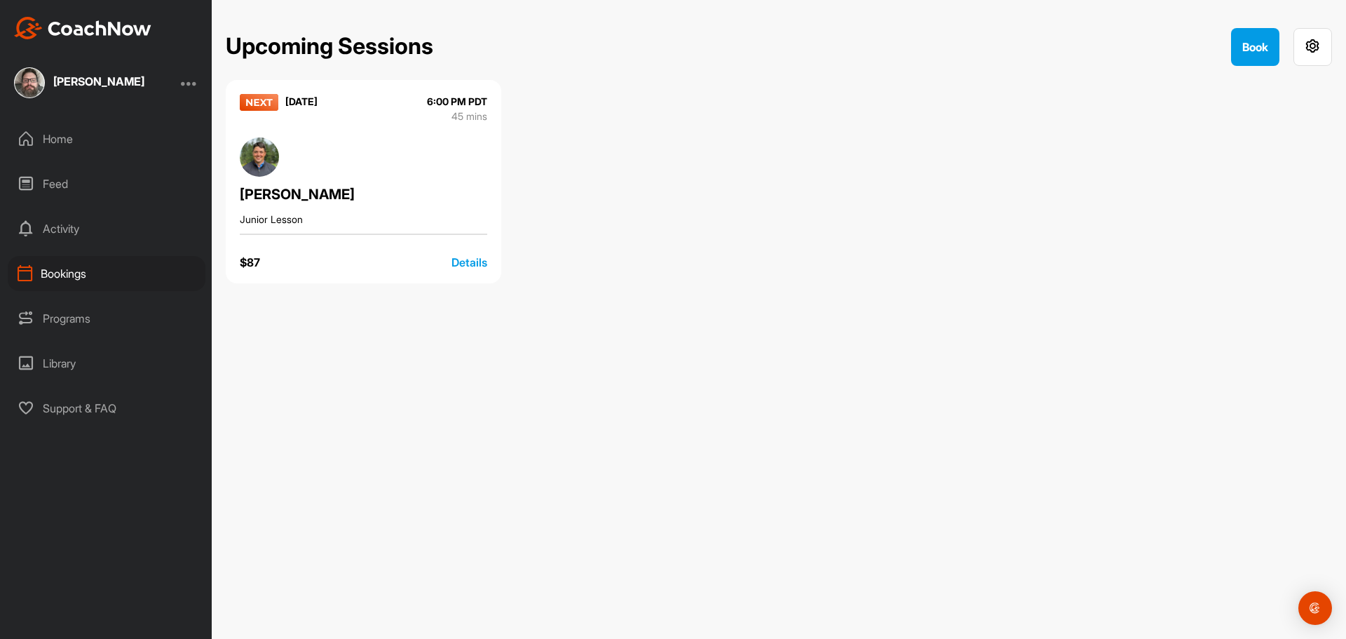
click at [530, 412] on div "Upcoming Sessions Book AUGUST 29, 2025 6:00 PM PDT 45 mins Adrien Wright Junior…" at bounding box center [779, 319] width 1135 height 639
click at [137, 323] on div "Programs" at bounding box center [107, 318] width 198 height 35
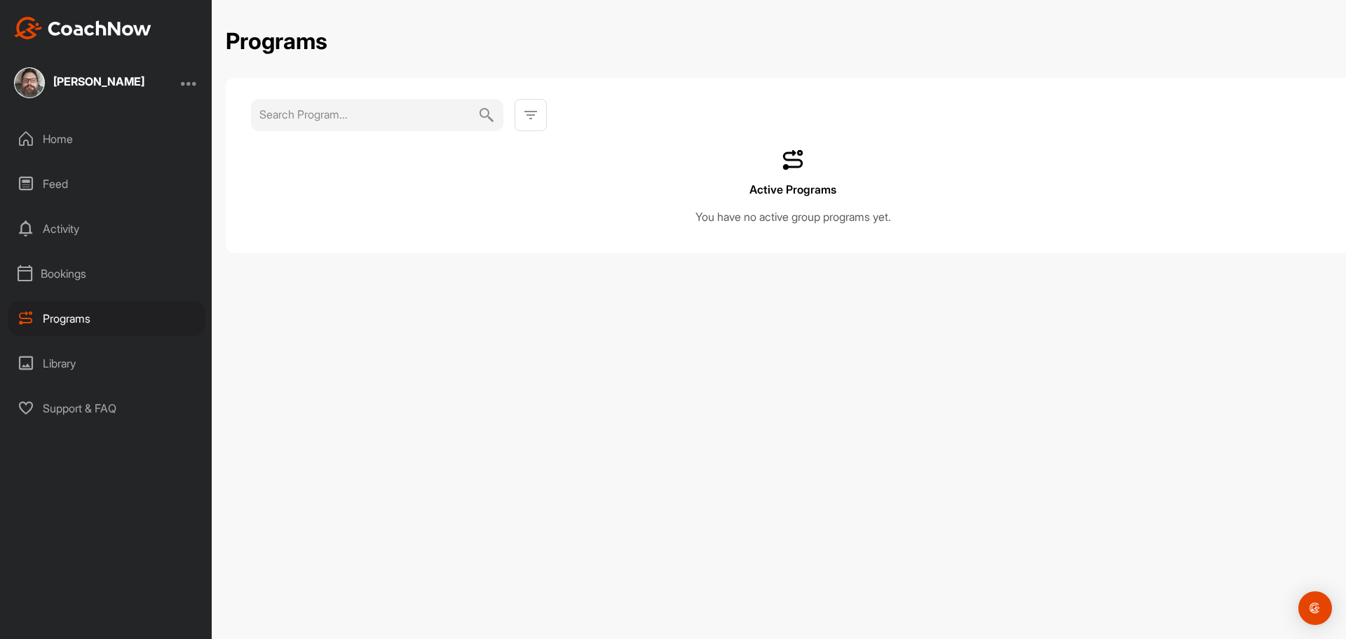
click at [101, 215] on div "Activity" at bounding box center [107, 228] width 198 height 35
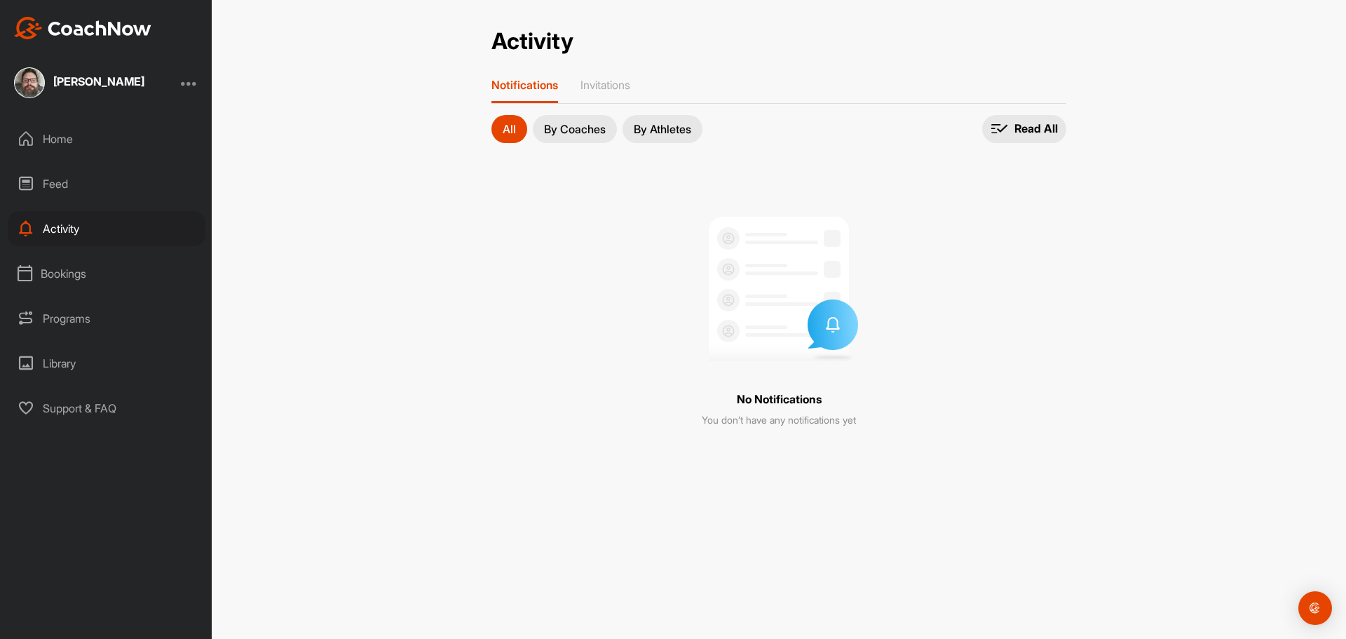
click at [100, 188] on div "Feed" at bounding box center [107, 183] width 198 height 35
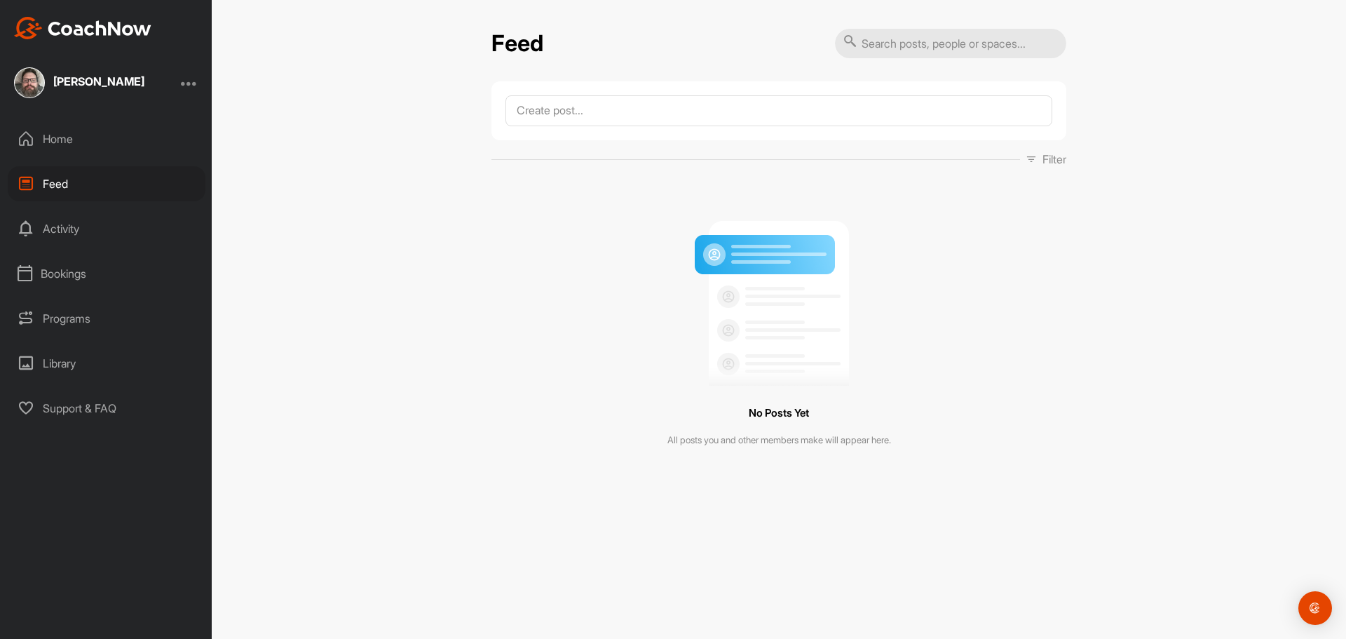
click at [108, 320] on div "Programs" at bounding box center [107, 318] width 198 height 35
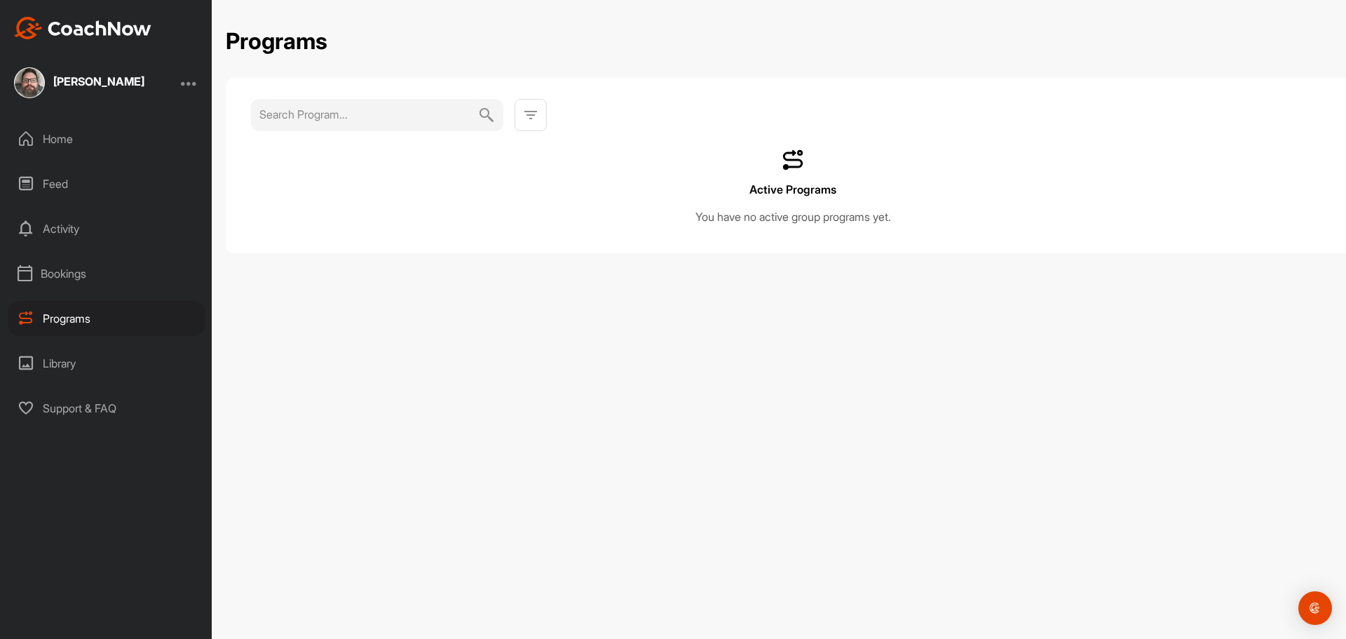
click at [108, 272] on div "Bookings" at bounding box center [107, 273] width 198 height 35
